Goal: Obtain resource: Download file/media

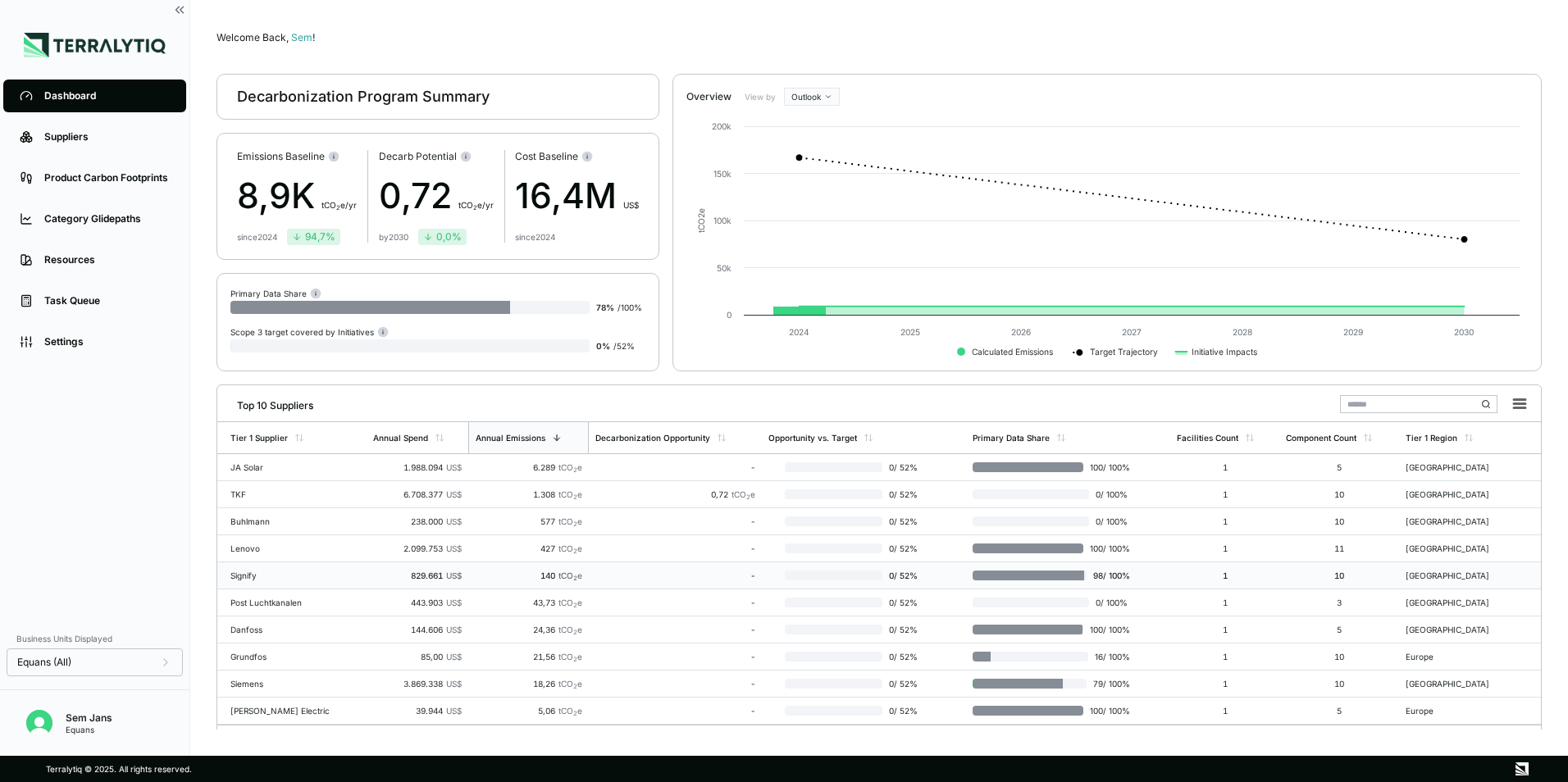
click at [348, 576] on td "Signify" at bounding box center [291, 575] width 149 height 27
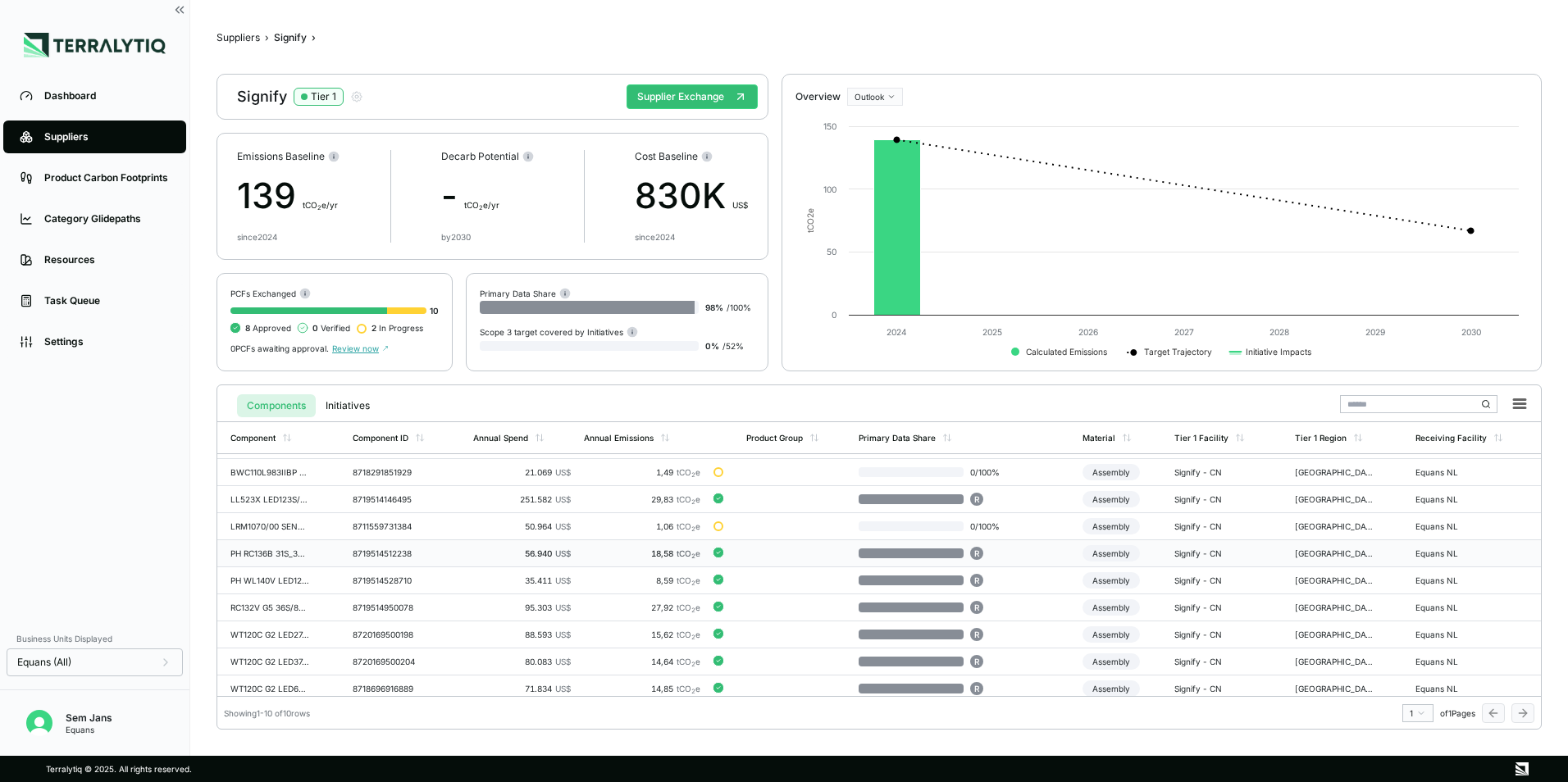
scroll to position [28, 0]
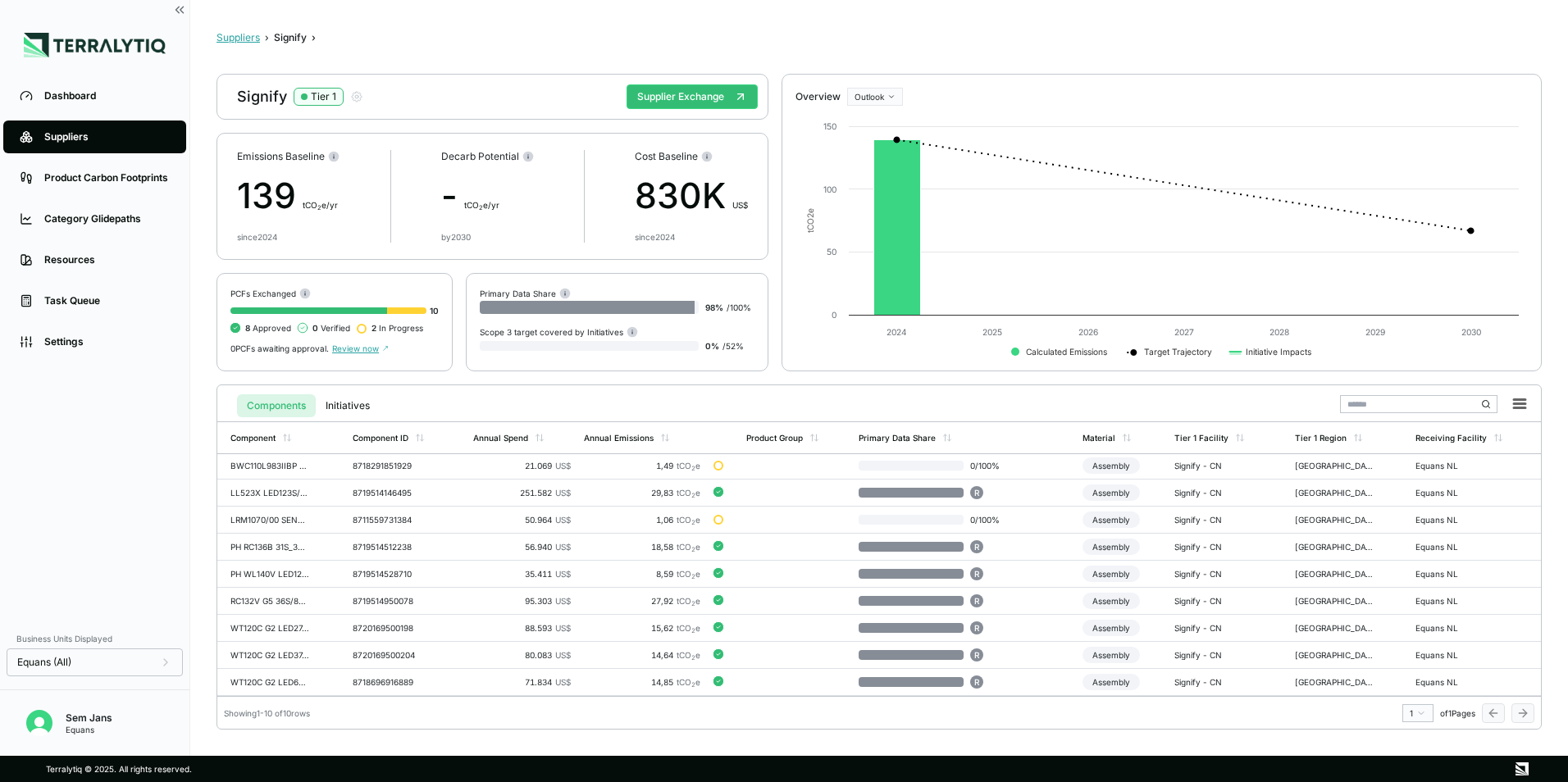
click at [238, 37] on button "Suppliers" at bounding box center [238, 37] width 43 height 13
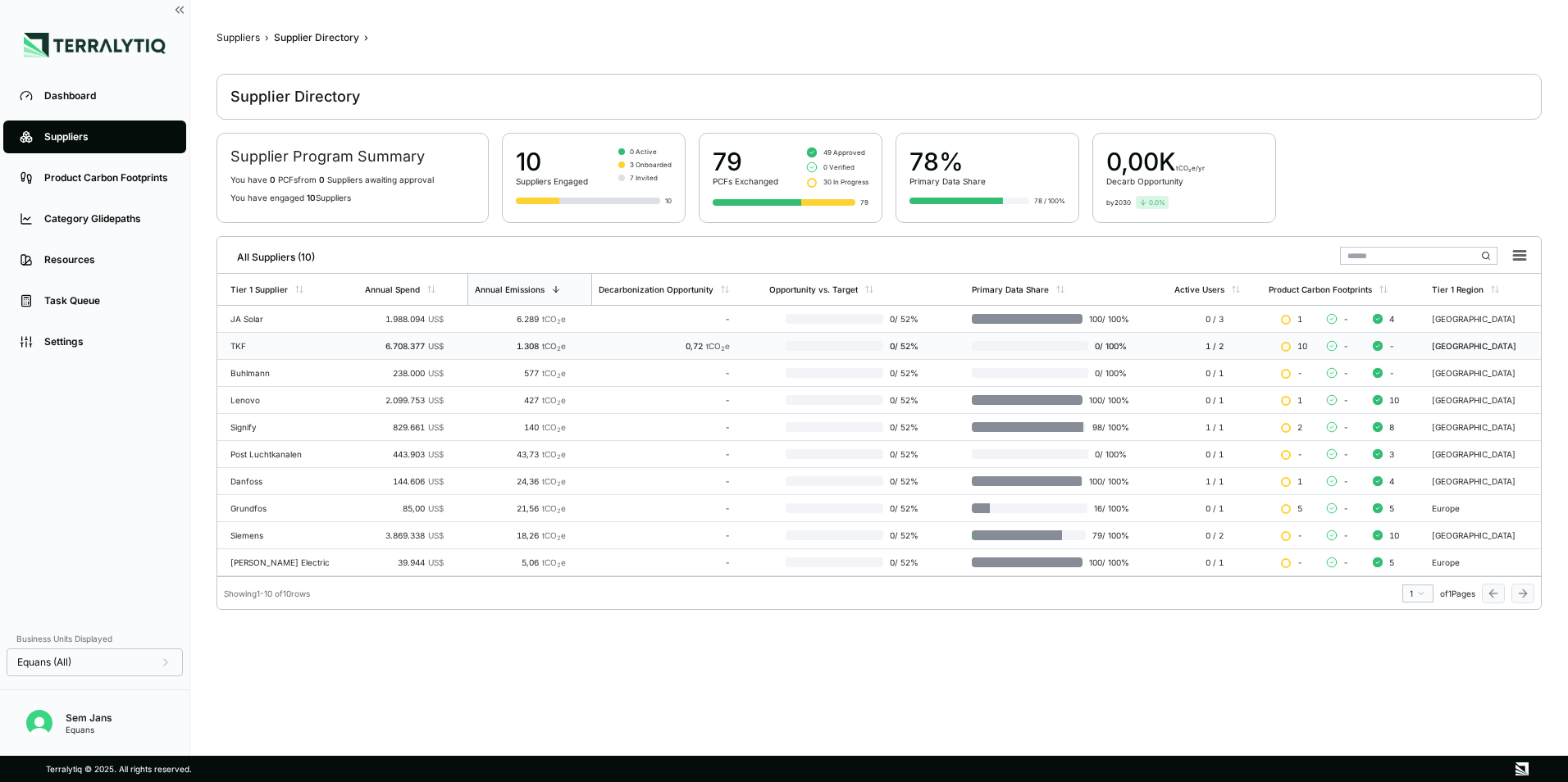
click at [383, 349] on div "6.708.377 US$" at bounding box center [404, 346] width 79 height 10
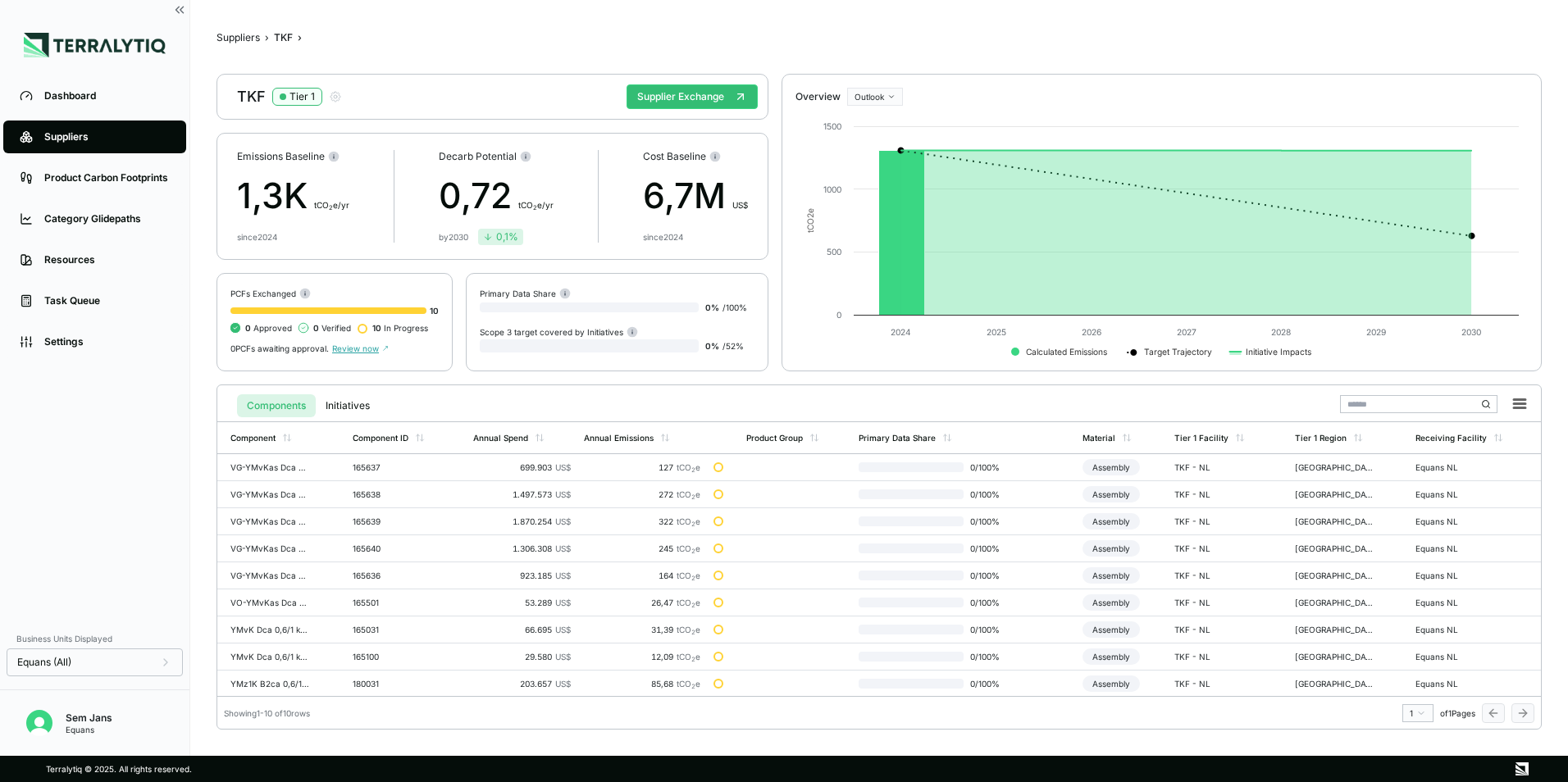
click at [385, 327] on span "10 In Progress" at bounding box center [400, 328] width 56 height 10
click at [356, 347] on span "Review now" at bounding box center [361, 349] width 57 height 10
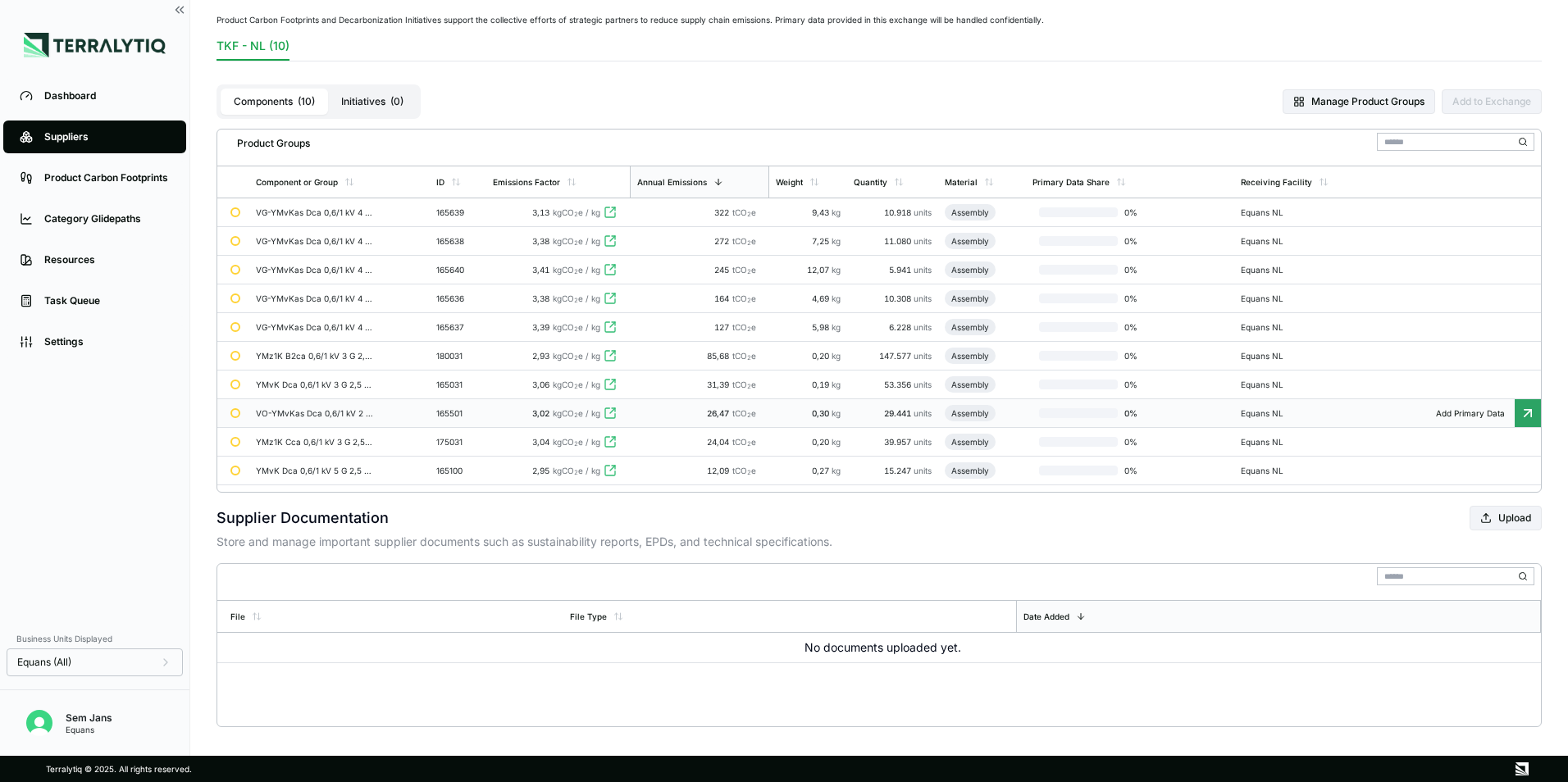
scroll to position [116, 0]
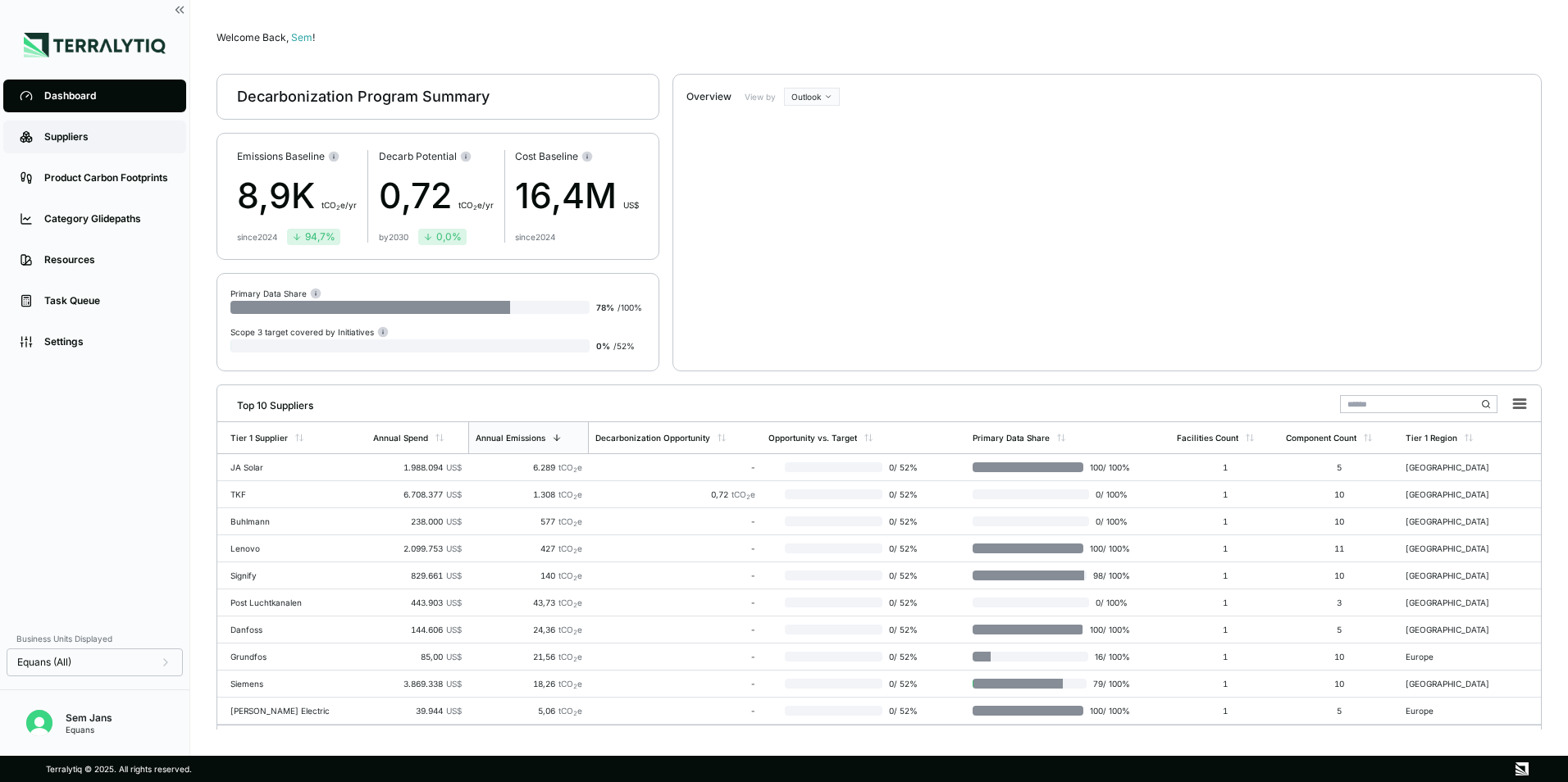
click at [80, 129] on link "Suppliers" at bounding box center [95, 137] width 183 height 32
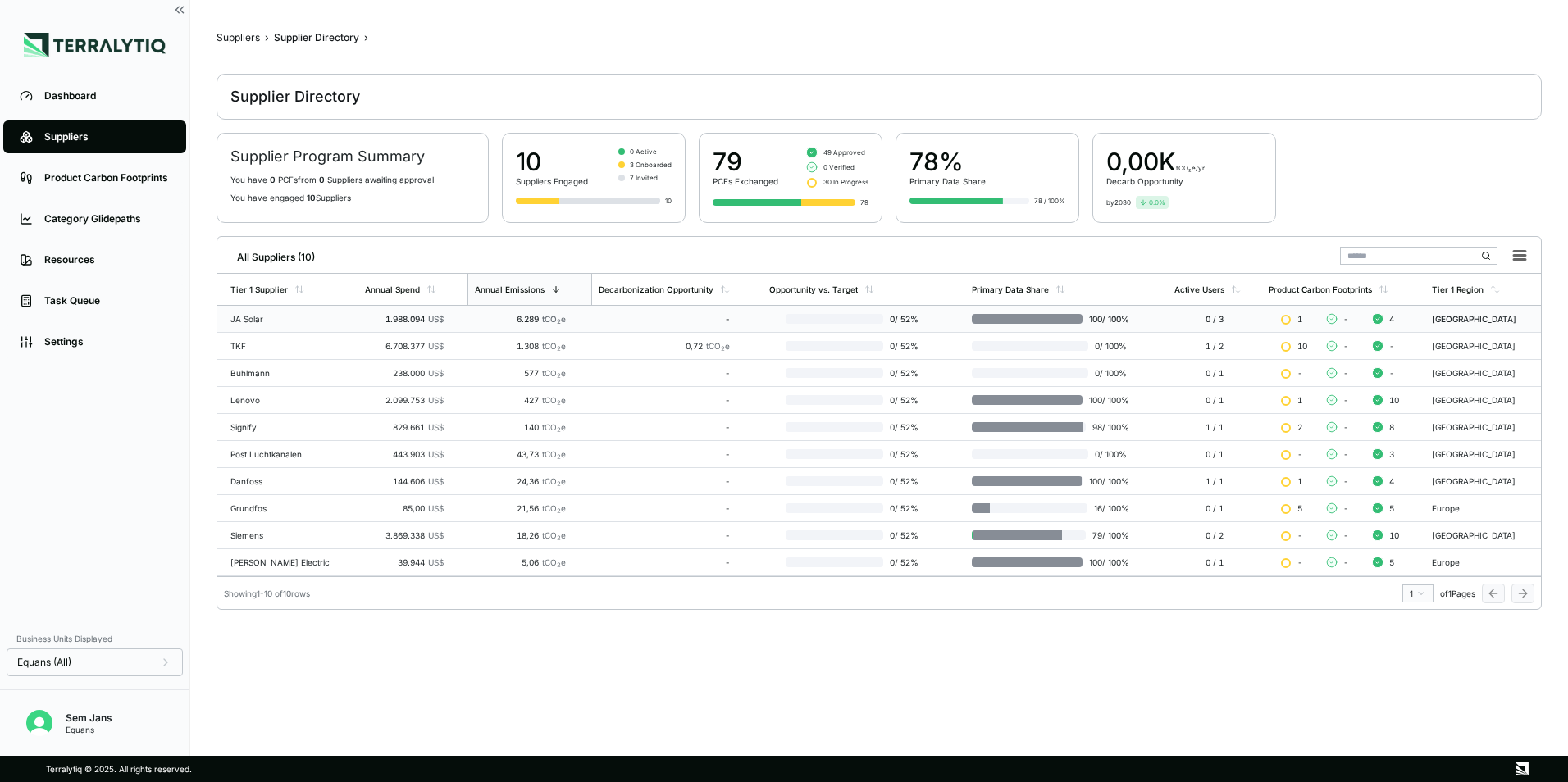
click at [276, 321] on div "JA Solar" at bounding box center [291, 319] width 122 height 10
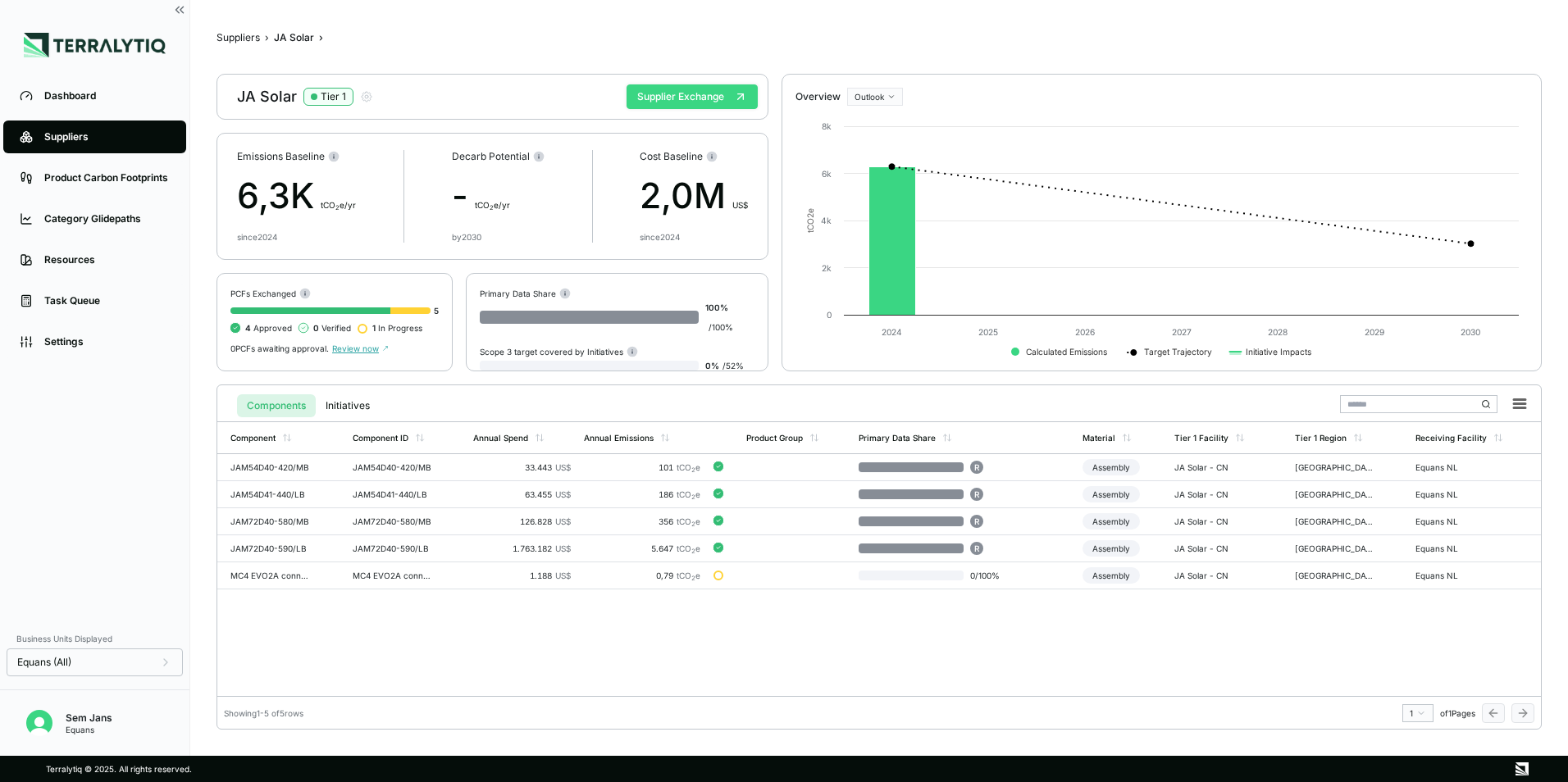
click at [687, 95] on button "Supplier Exchange" at bounding box center [692, 97] width 132 height 25
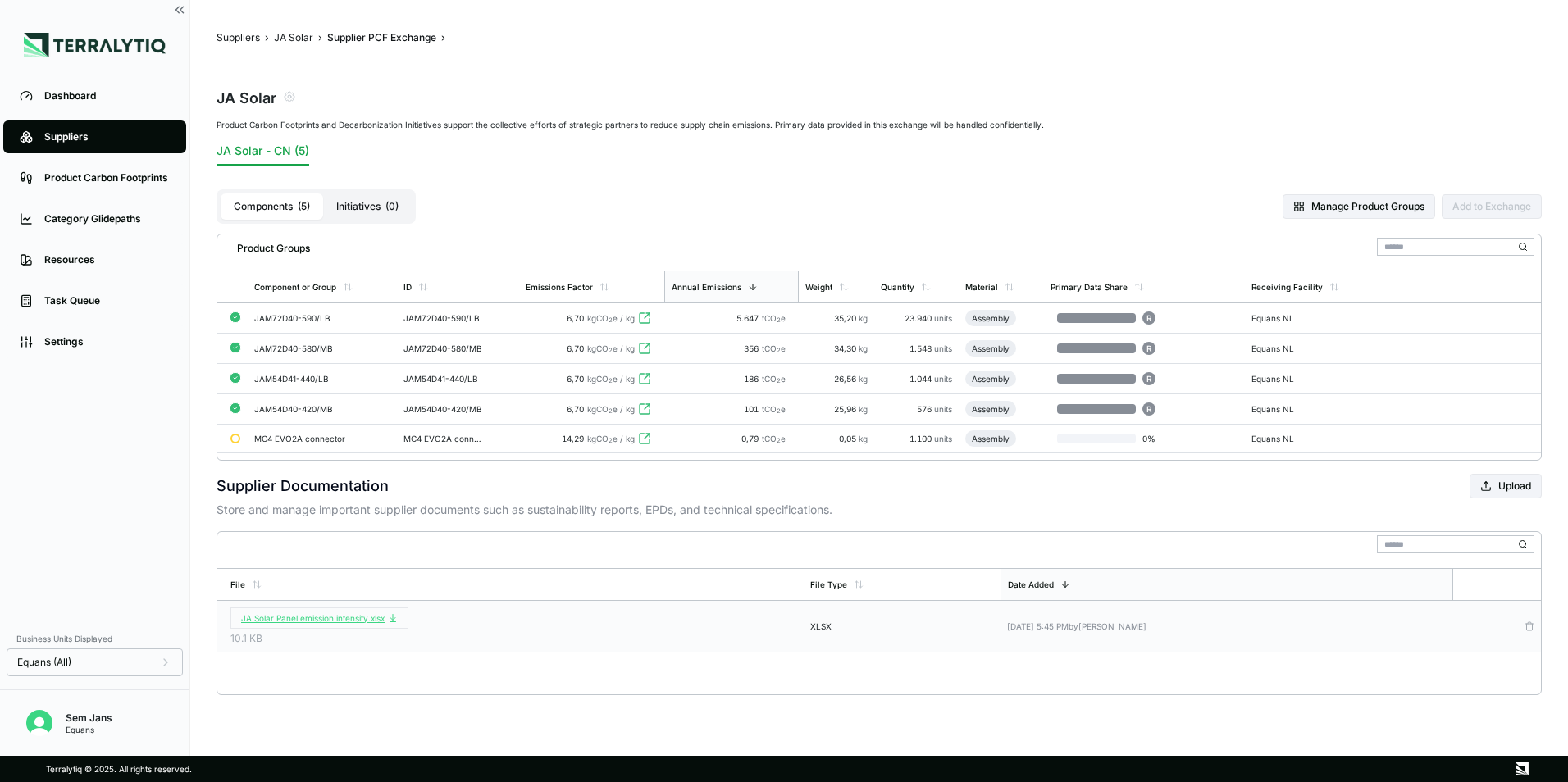
click at [361, 626] on button "JA Solar Panel emission intensity.xlsx" at bounding box center [320, 619] width 178 height 22
click at [294, 38] on button "JA Solar" at bounding box center [293, 37] width 39 height 13
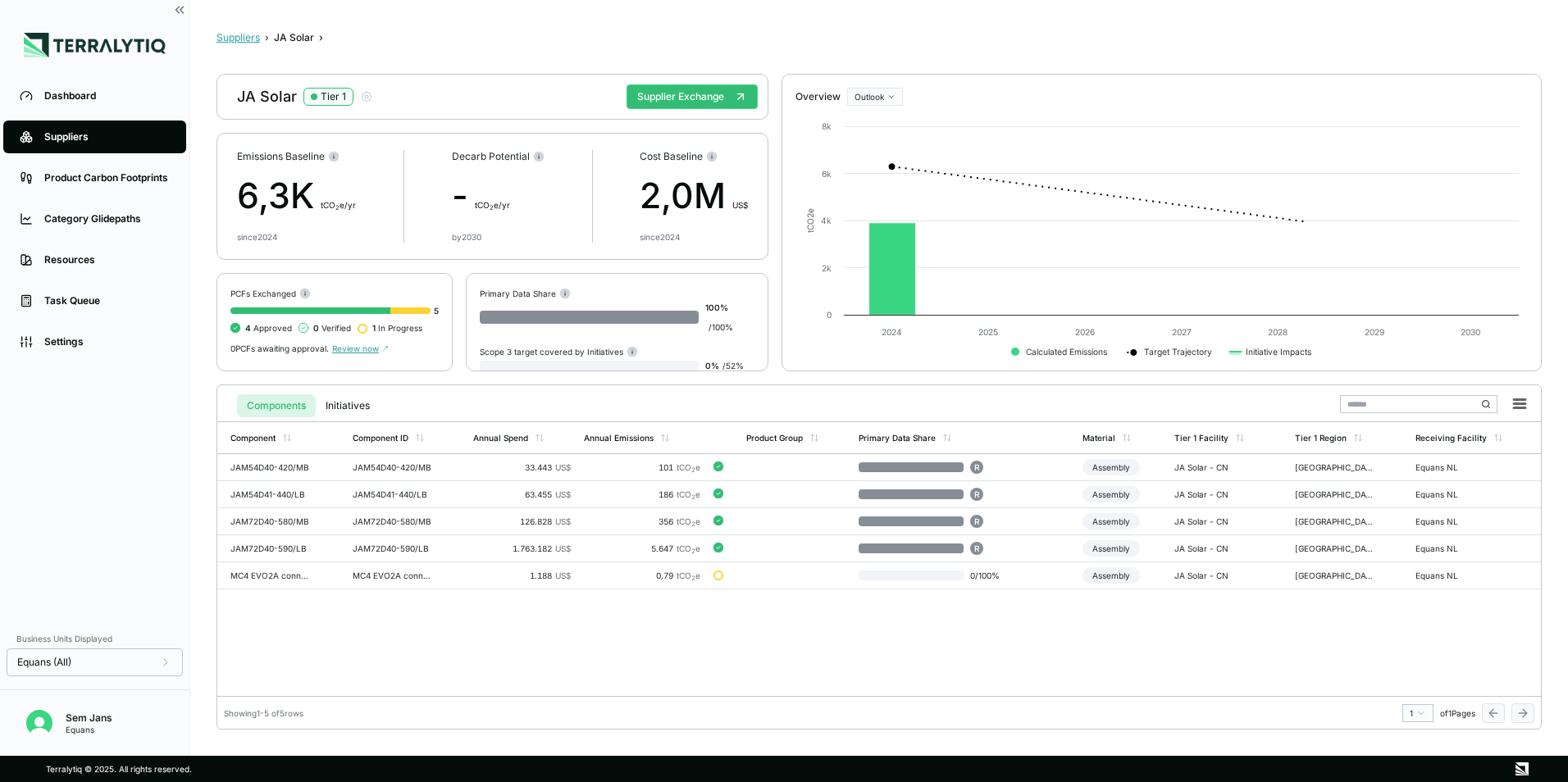
click at [247, 37] on button "Suppliers" at bounding box center [238, 37] width 43 height 13
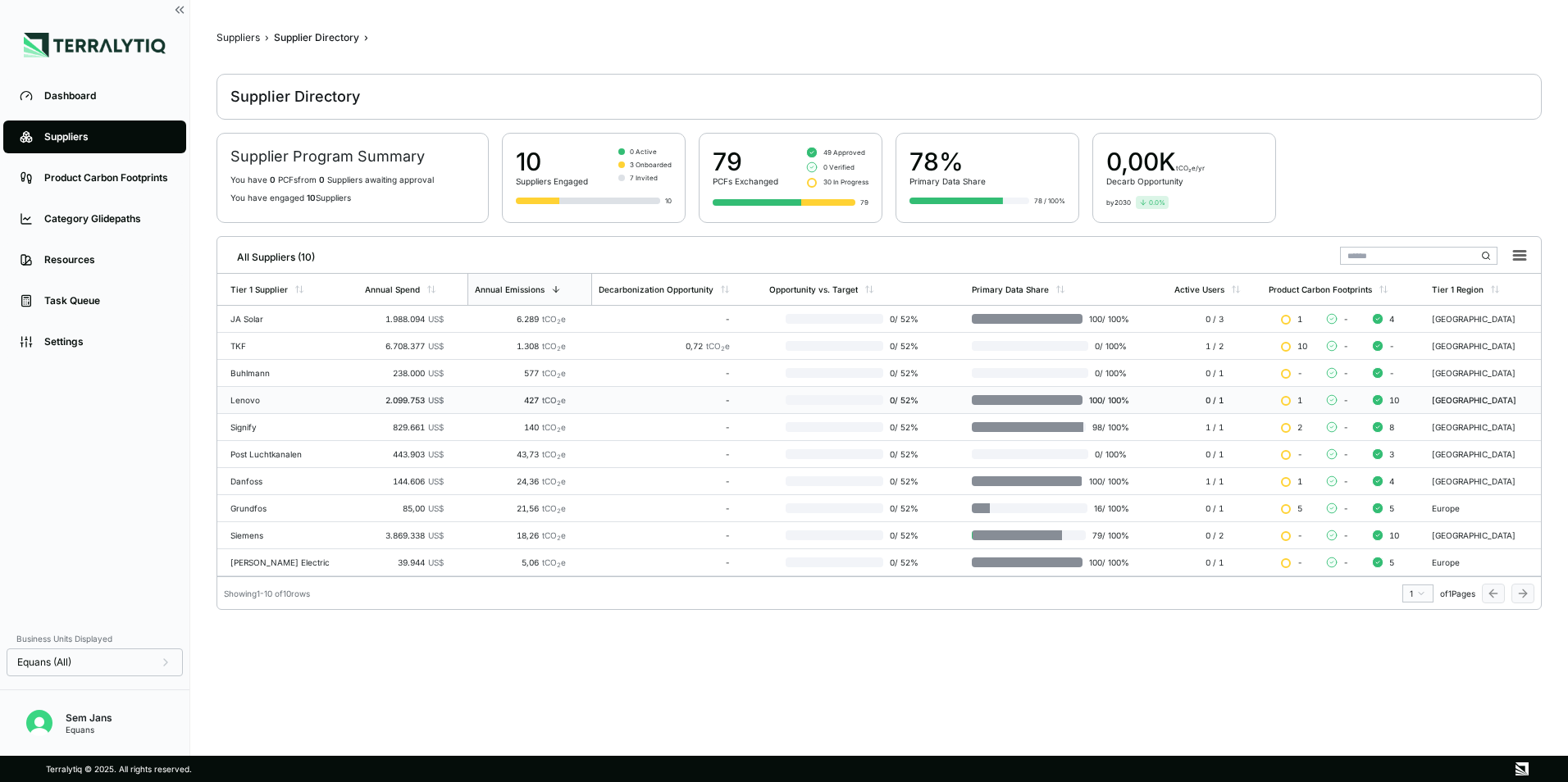
click at [238, 404] on div "Lenovo" at bounding box center [291, 401] width 122 height 10
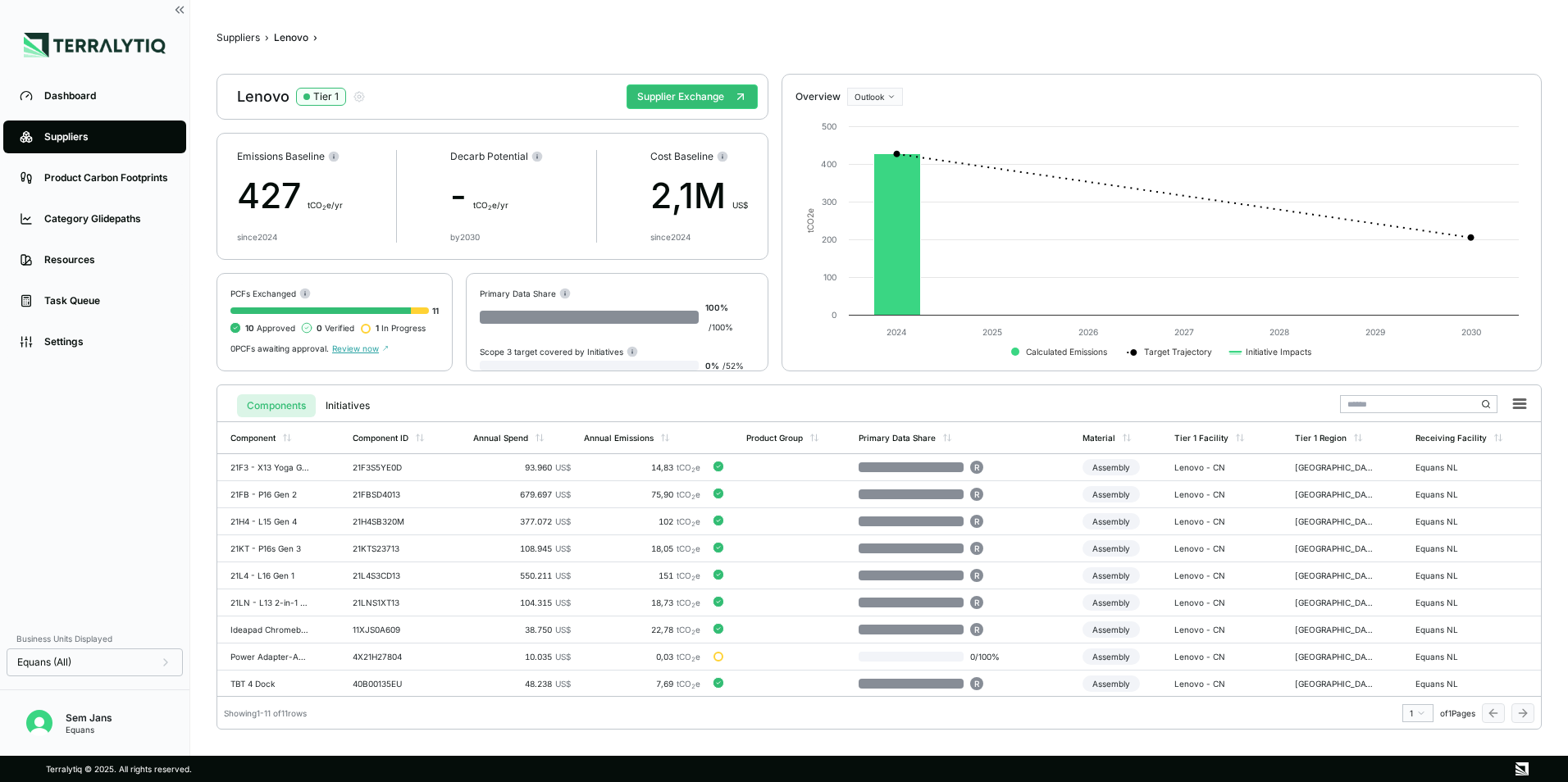
click at [695, 79] on div "Lenovo Tier 1 Supplier Exchange" at bounding box center [492, 97] width 552 height 46
click at [694, 98] on button "Supplier Exchange" at bounding box center [692, 97] width 132 height 25
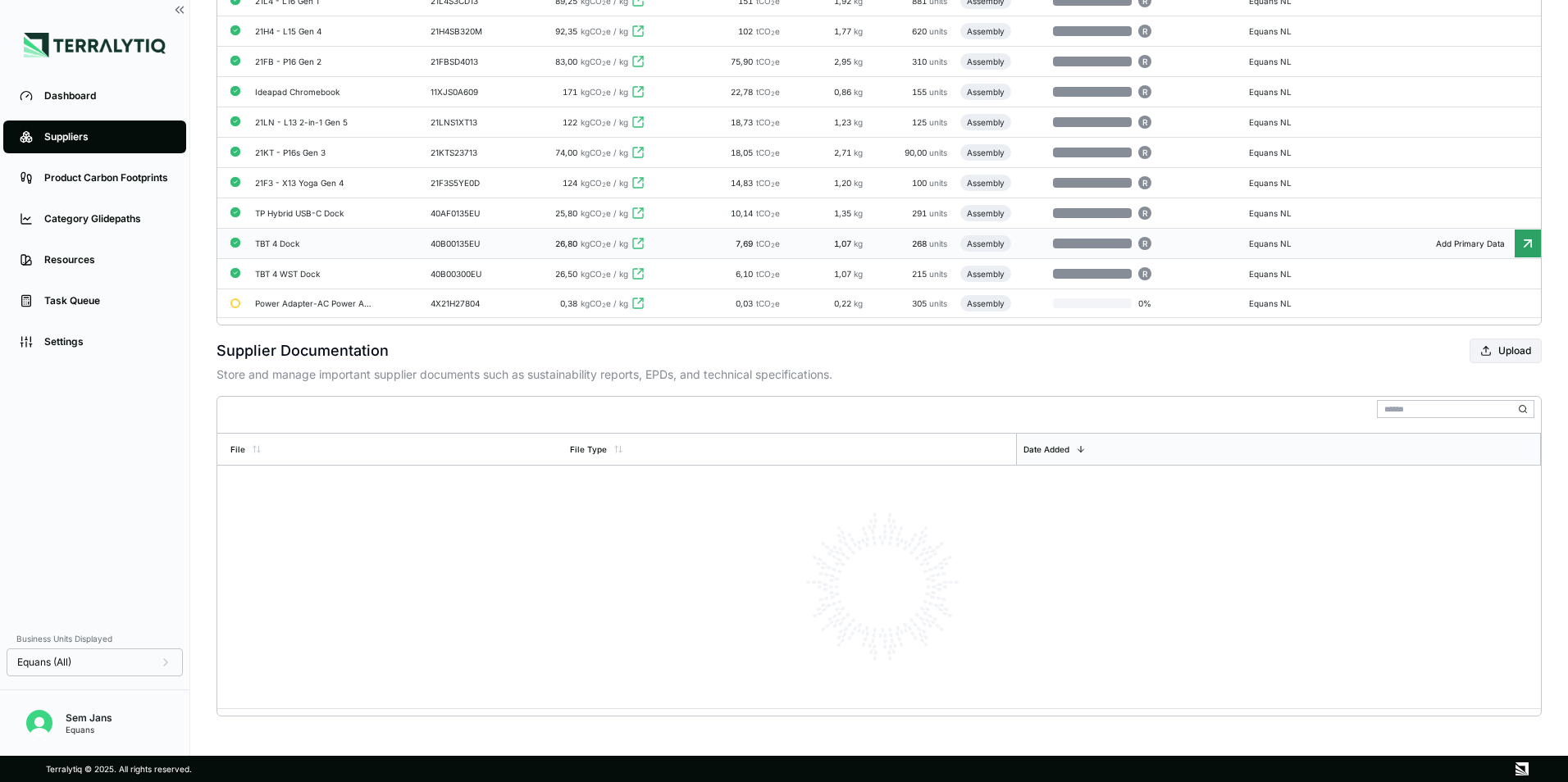
scroll to position [161, 0]
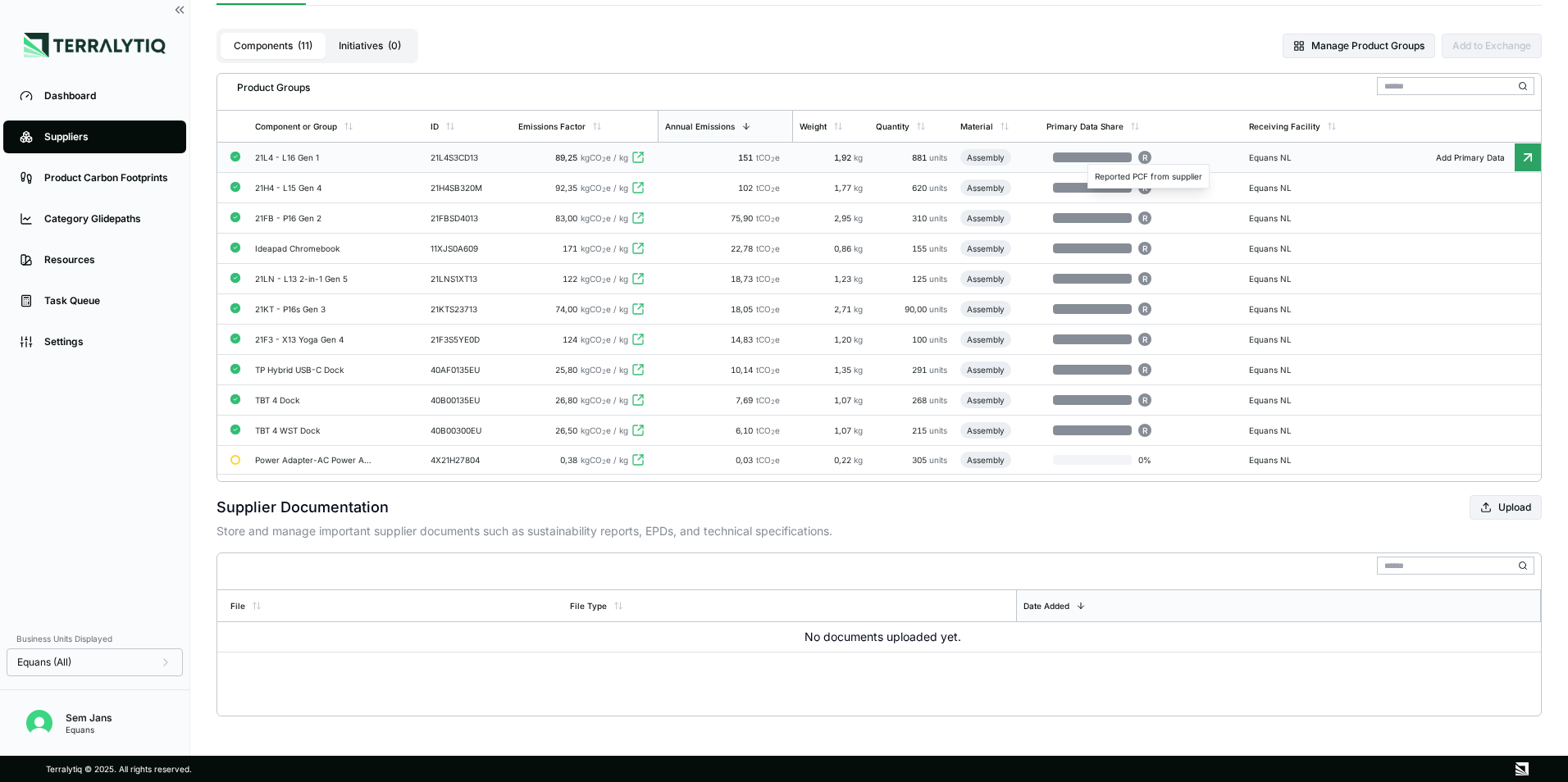
click at [1151, 153] on div "R" at bounding box center [1145, 157] width 13 height 13
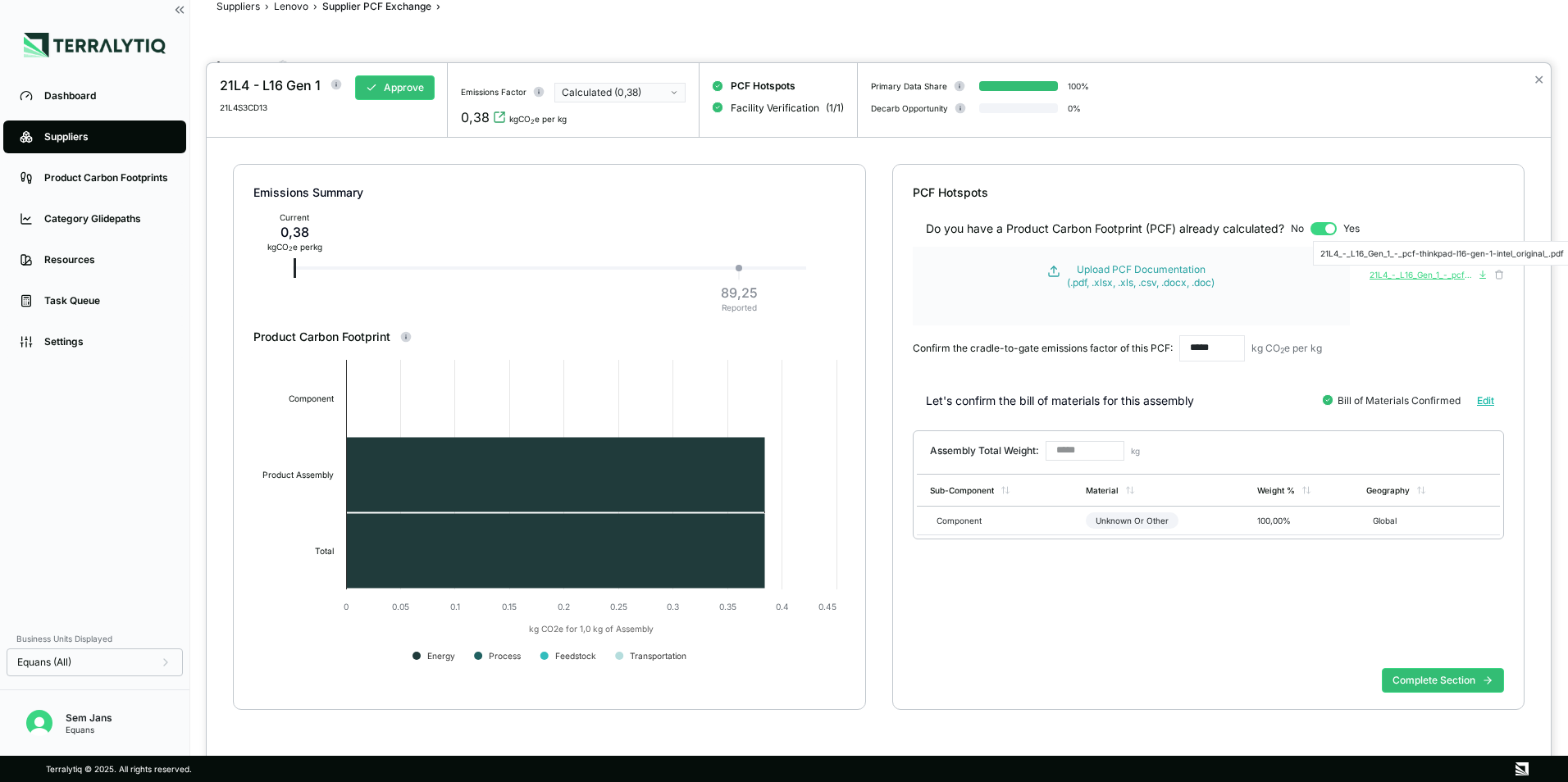
click at [1431, 272] on div "21L4_-_L16_Gen_1_-_pcf-thinkpad-l16-gen-1-intel_original_.pdf" at bounding box center [1421, 275] width 105 height 10
click at [294, 6] on div at bounding box center [784, 391] width 1568 height 782
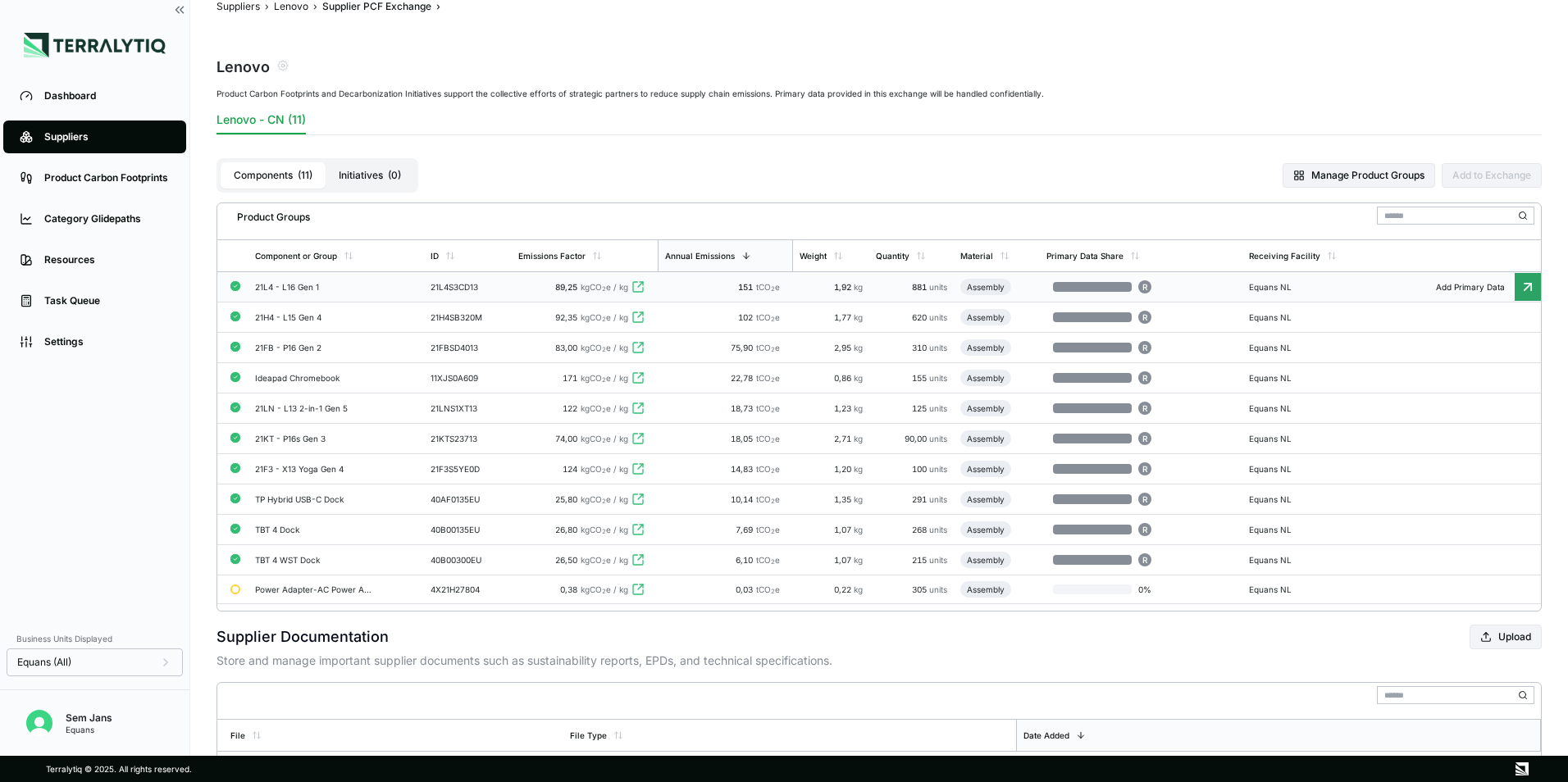
click at [246, 14] on div "Suppliers › Lenovo › Supplier PCF Exchange › Lenovo Product Carbon Footprints a…" at bounding box center [879, 423] width 1325 height 846
click at [246, 4] on button "Suppliers" at bounding box center [238, 7] width 43 height 13
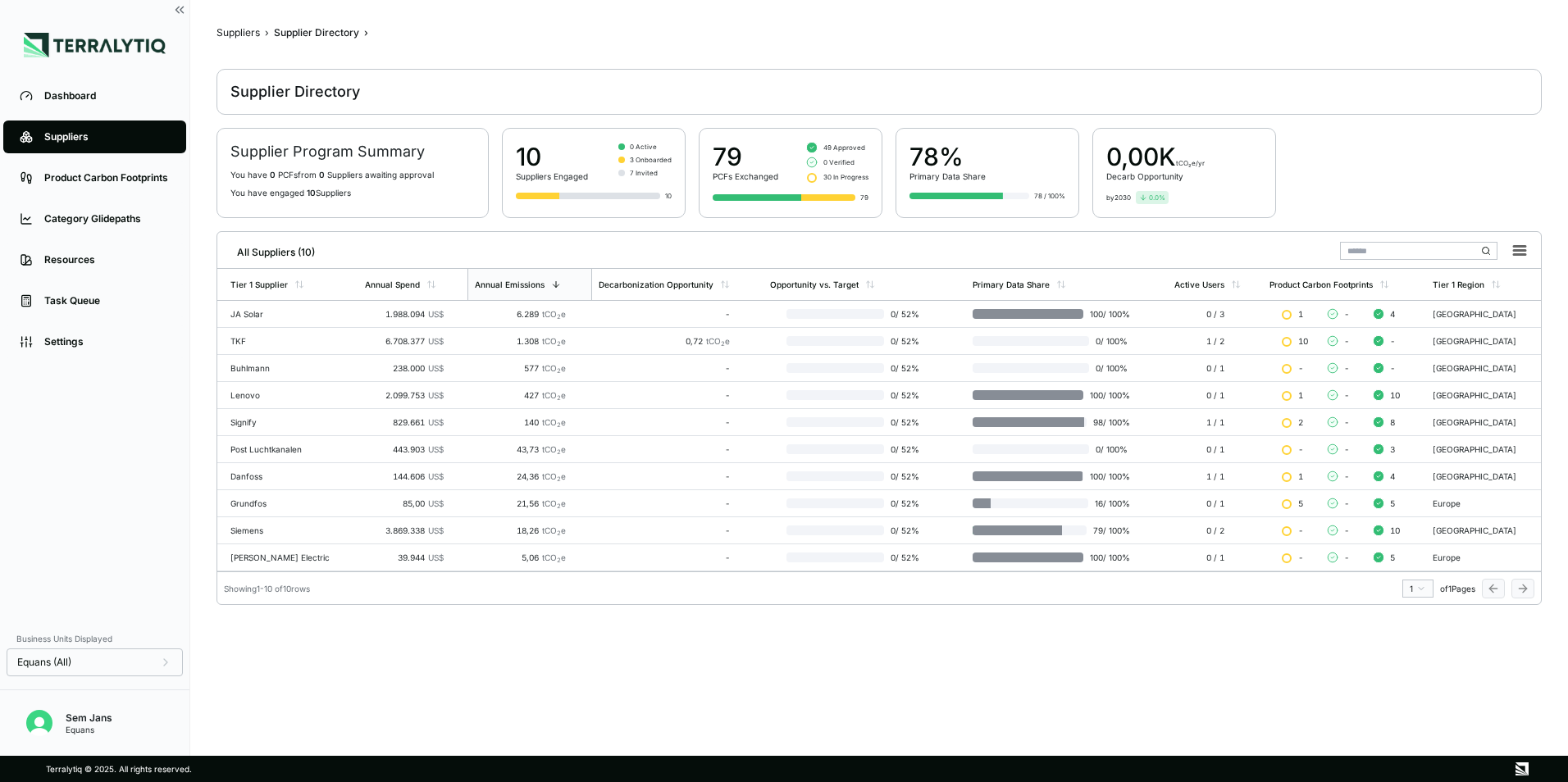
scroll to position [5, 0]
click at [268, 428] on td "Signify" at bounding box center [287, 422] width 141 height 27
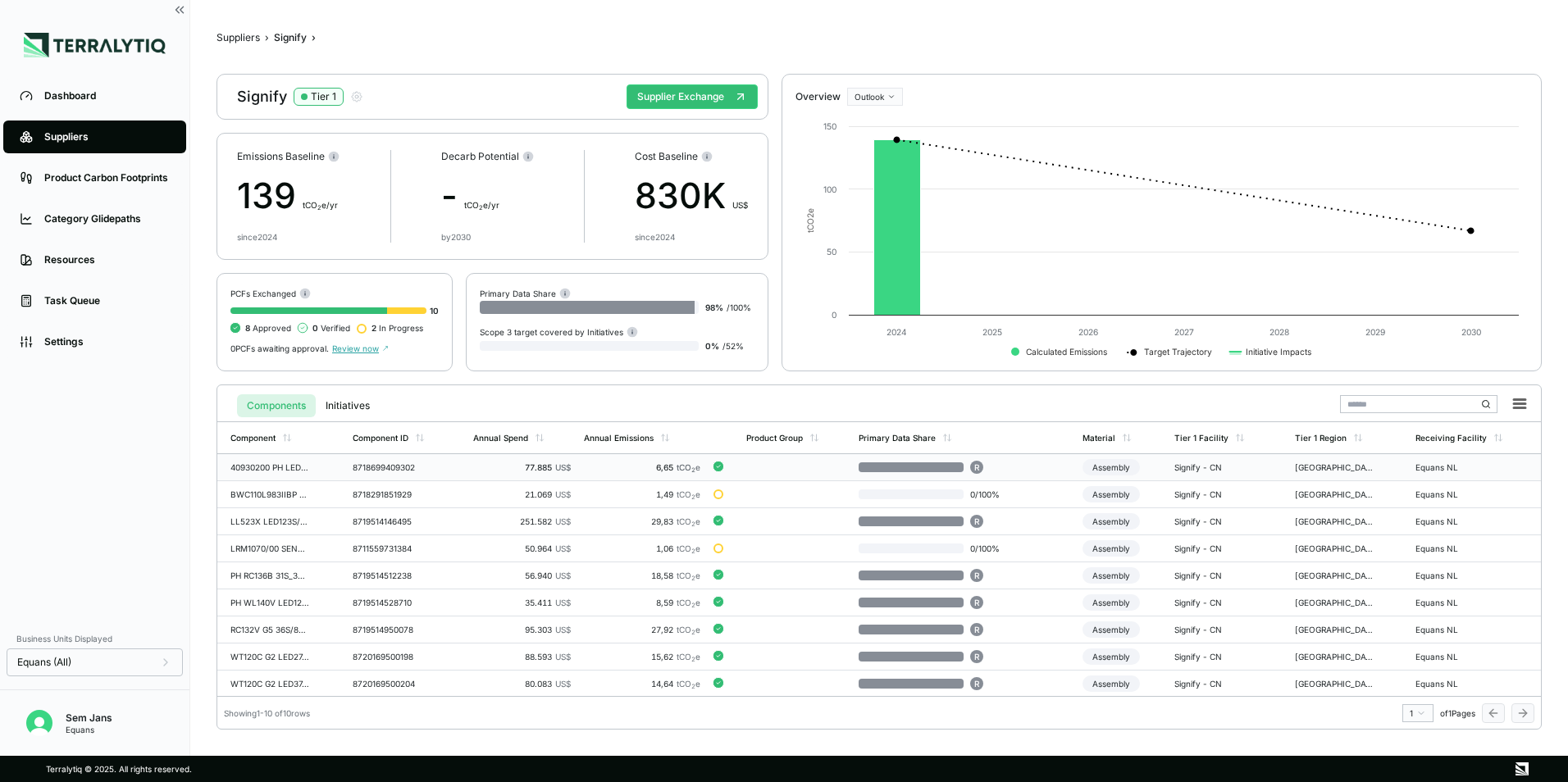
click at [413, 475] on td "8718699409302" at bounding box center [406, 467] width 121 height 27
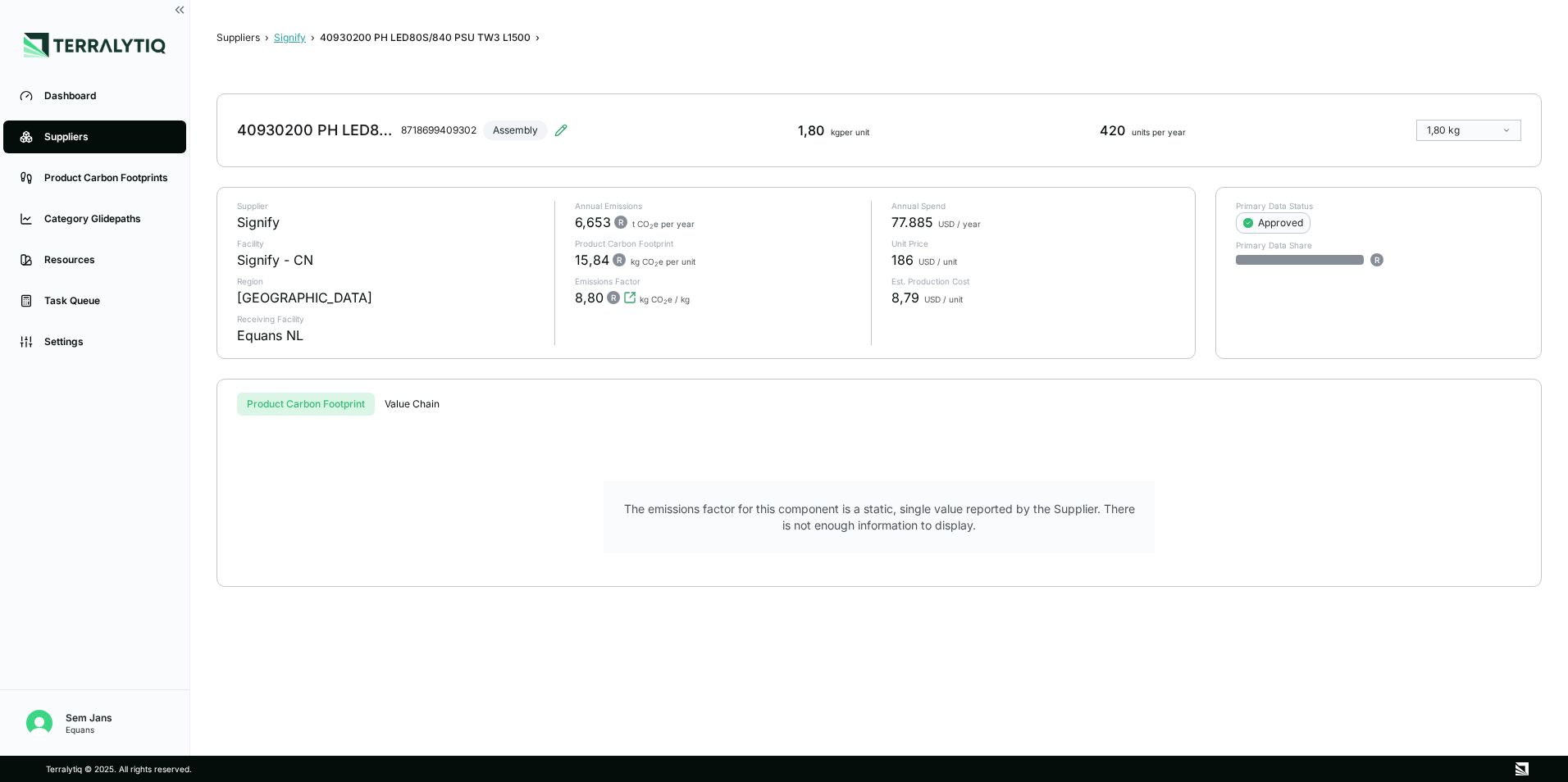
click at [301, 35] on button "Signify" at bounding box center [290, 37] width 32 height 13
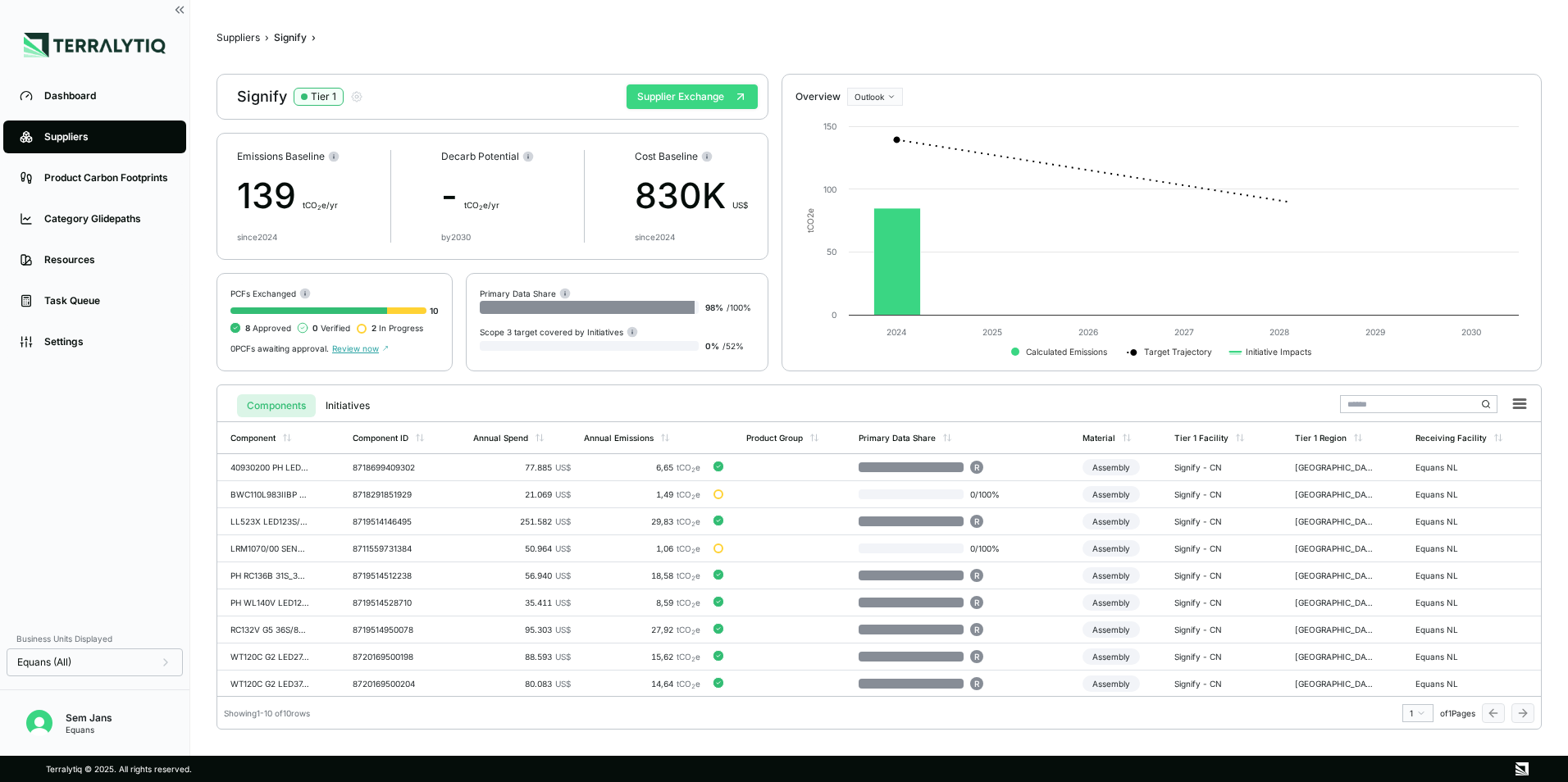
click at [667, 100] on button "Supplier Exchange" at bounding box center [692, 97] width 132 height 25
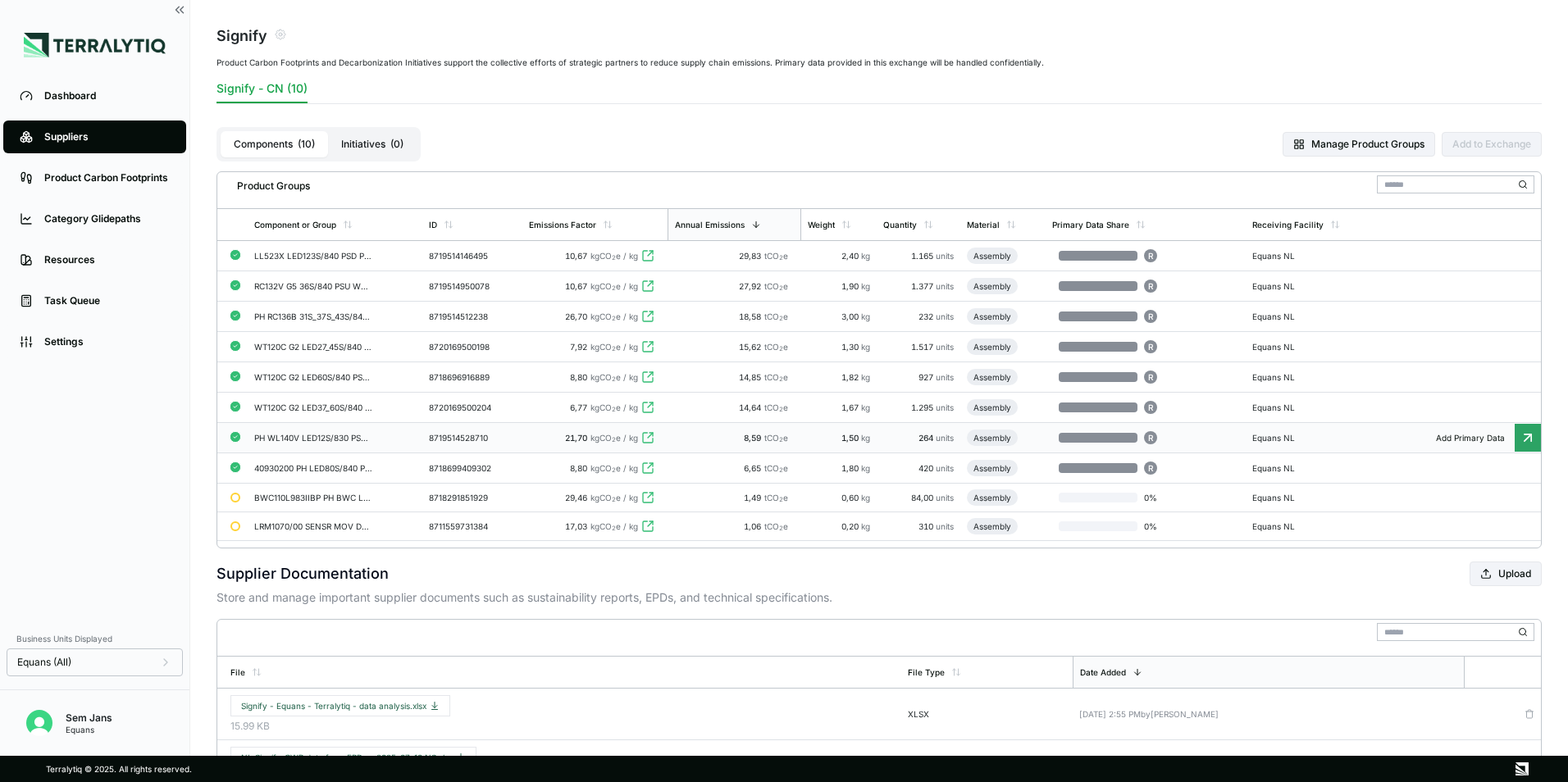
scroll to position [145, 0]
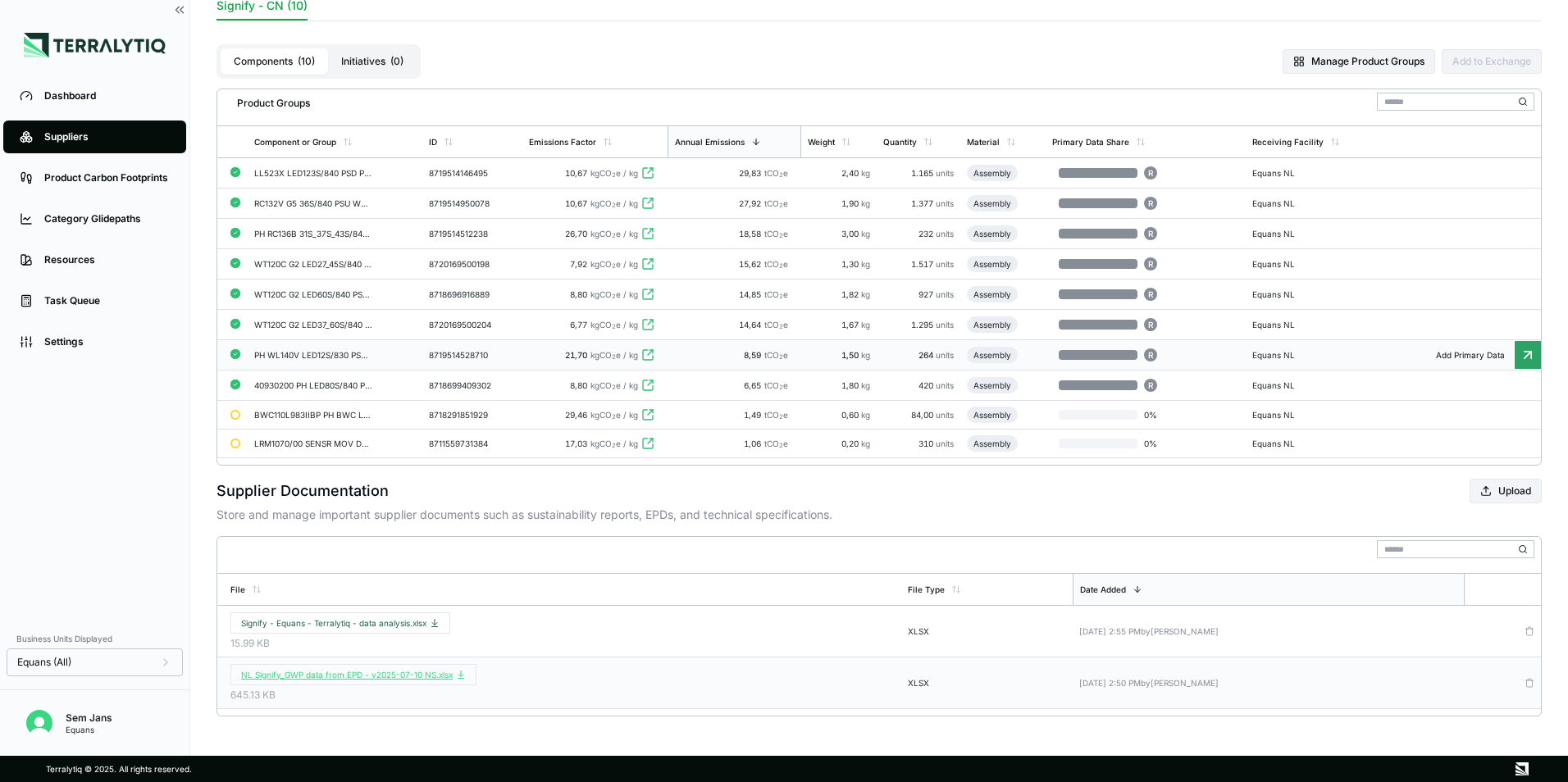
click at [387, 678] on span "NL Signify_GWP data from EPD - v2025-07-10 NS.xlsx" at bounding box center [353, 675] width 225 height 10
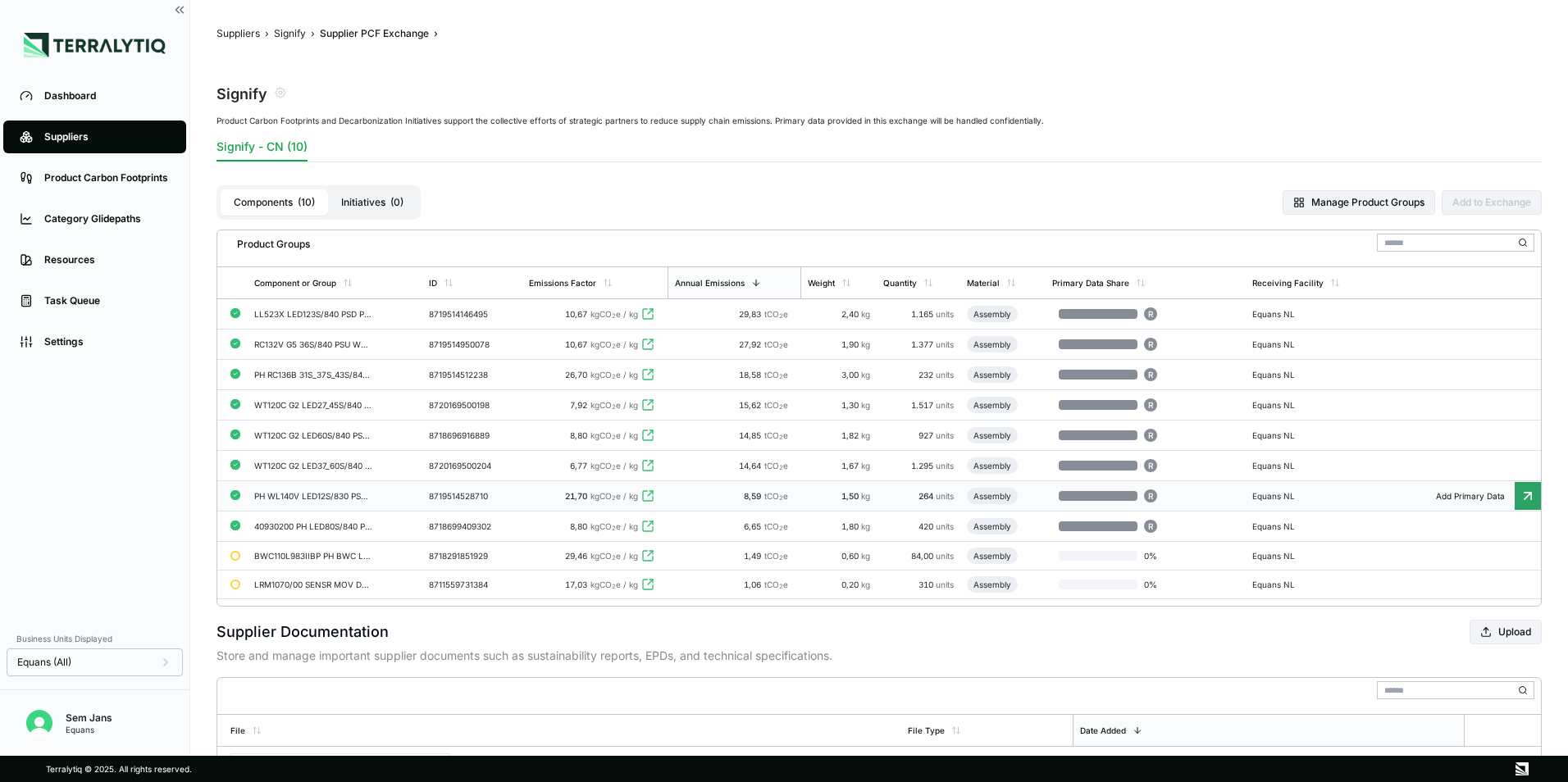
scroll to position [0, 0]
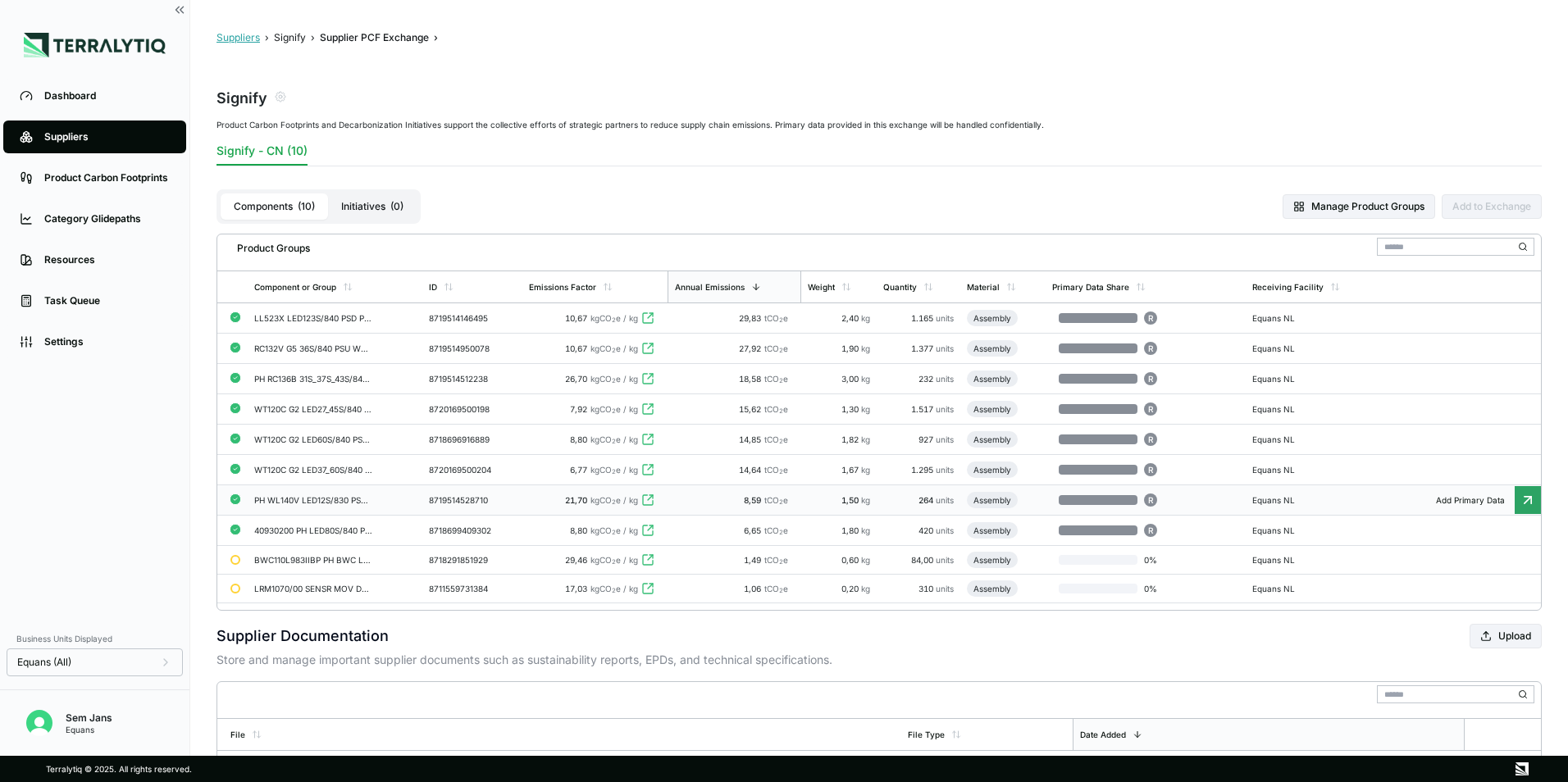
click at [249, 36] on button "Suppliers" at bounding box center [238, 37] width 43 height 13
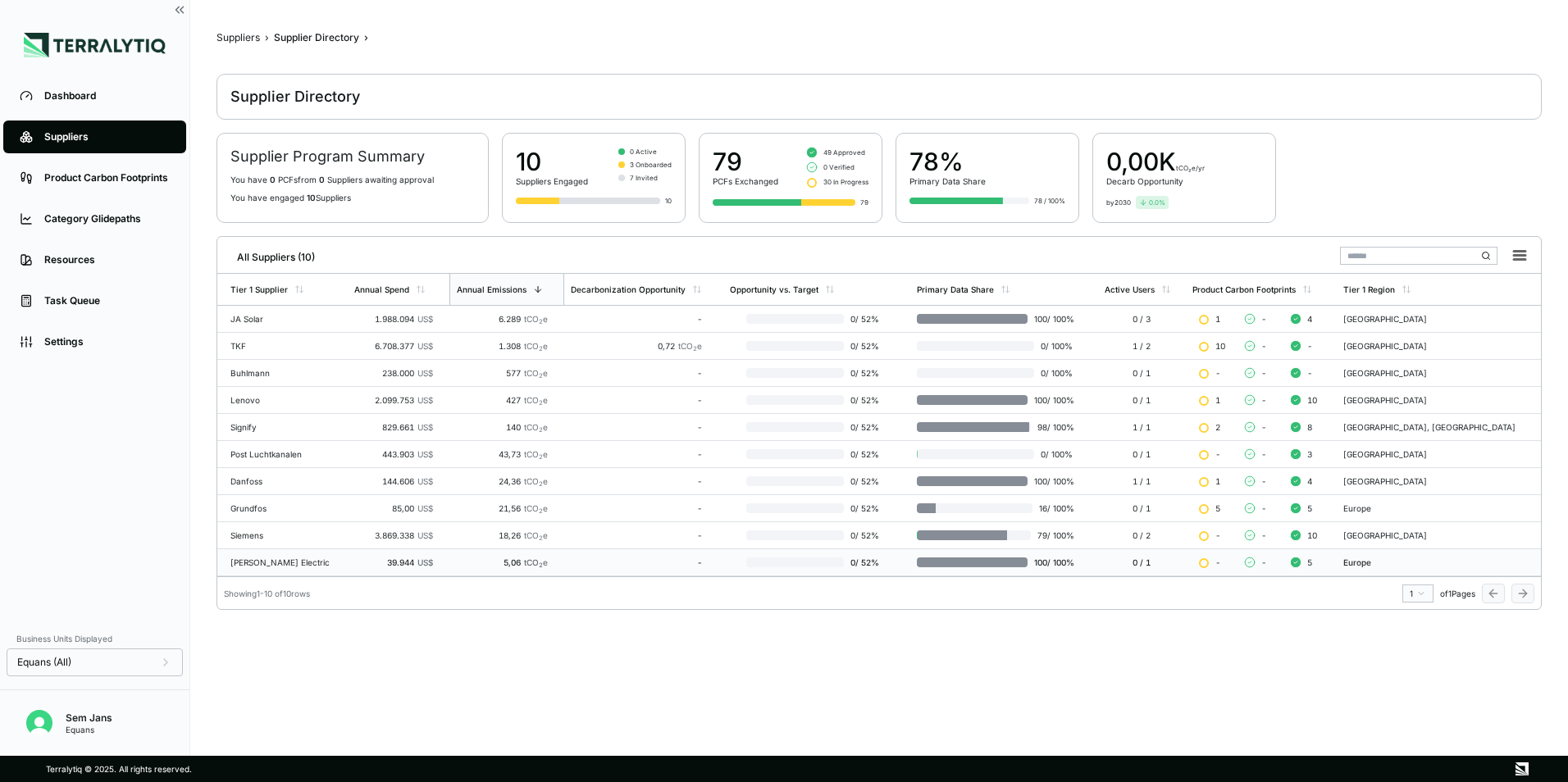
click at [281, 562] on div "[PERSON_NAME] Electric" at bounding box center [286, 563] width 111 height 10
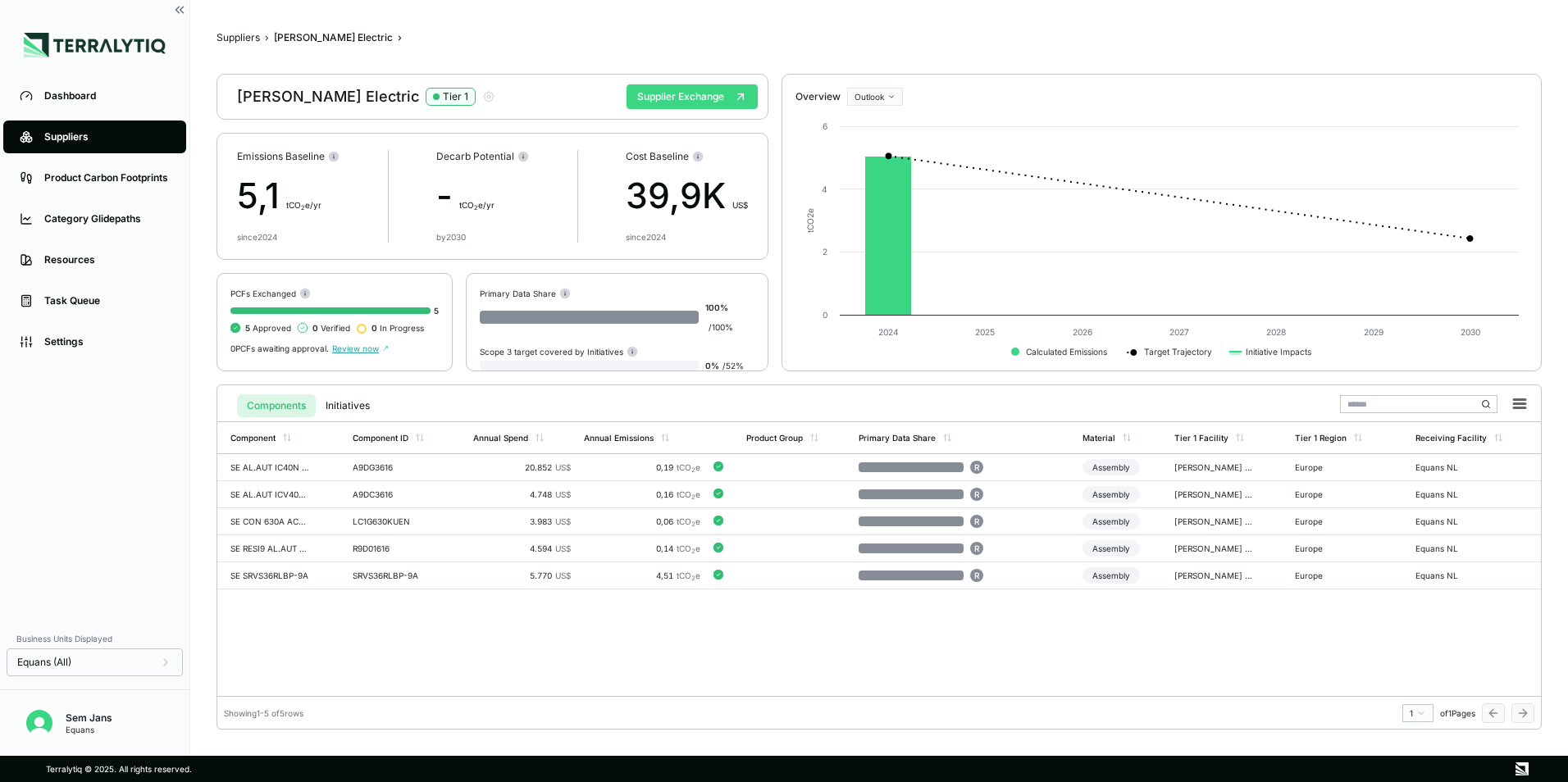
click at [660, 107] on button "Supplier Exchange" at bounding box center [692, 97] width 132 height 25
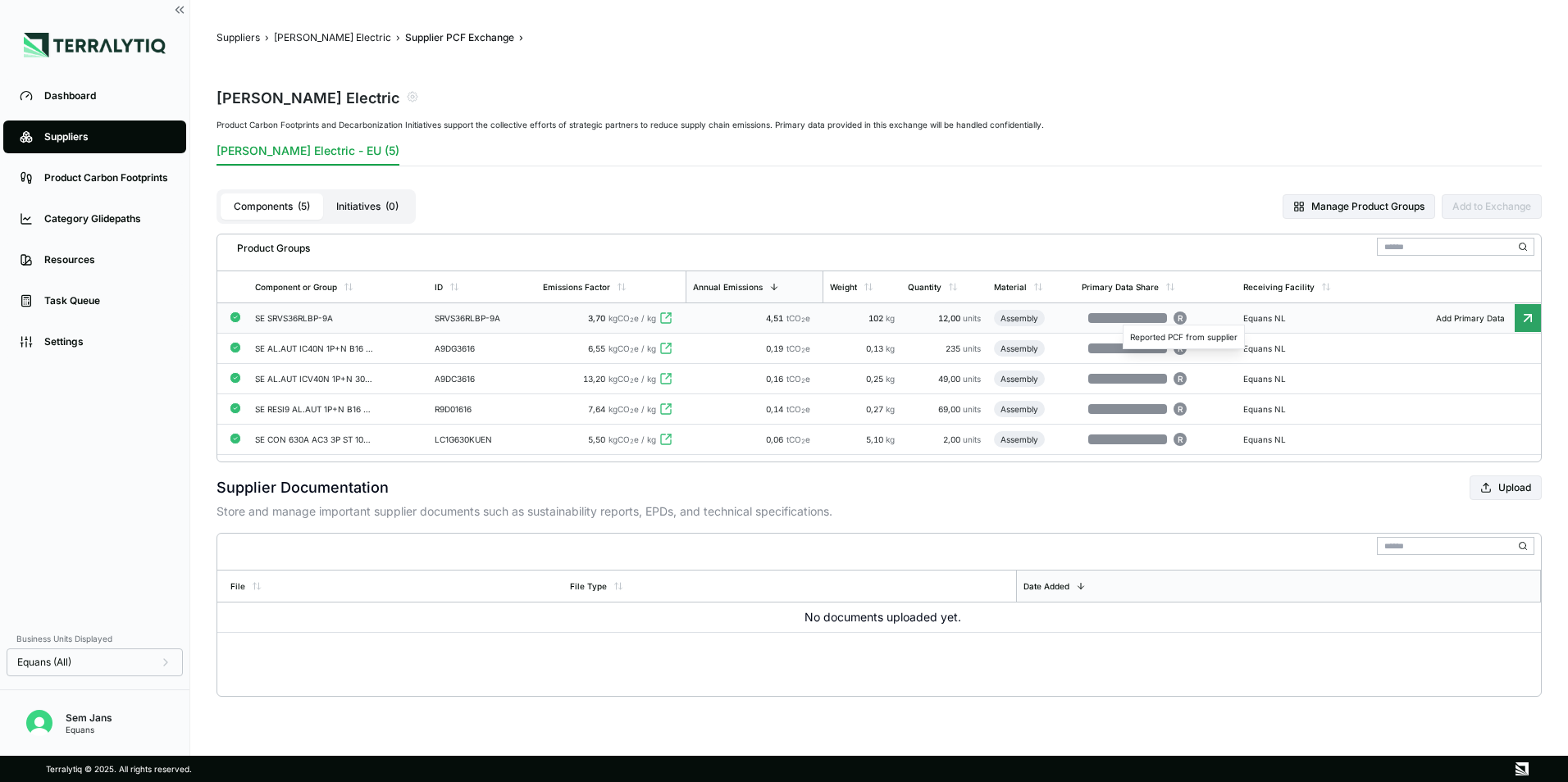
click at [1177, 321] on div "R" at bounding box center [1180, 318] width 13 height 13
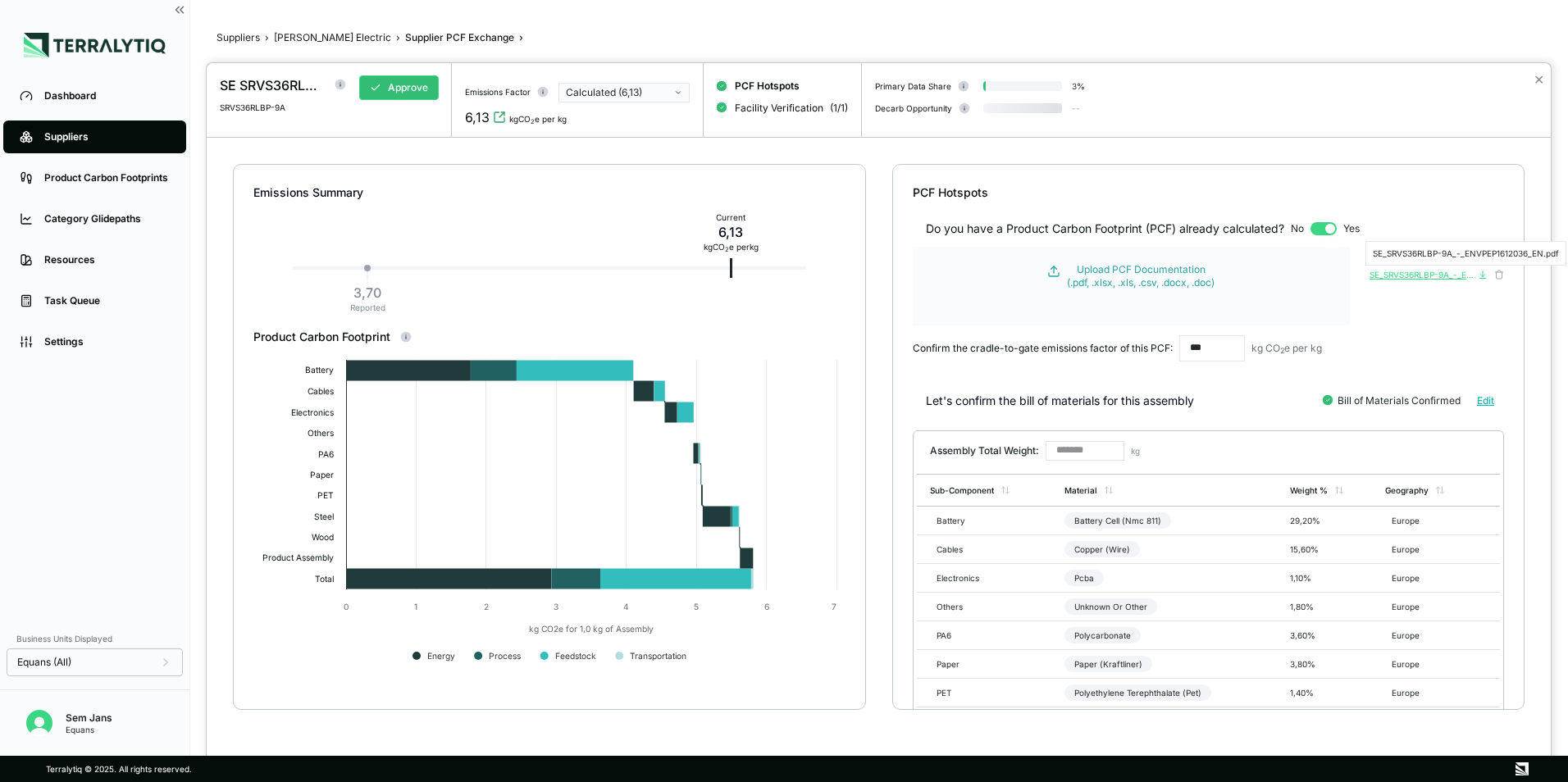
click at [1415, 273] on div "SE_SRVS36RLBP-9A_-_ENVPEP1612036_EN.pdf" at bounding box center [1421, 275] width 105 height 10
